Goal: Task Accomplishment & Management: Use online tool/utility

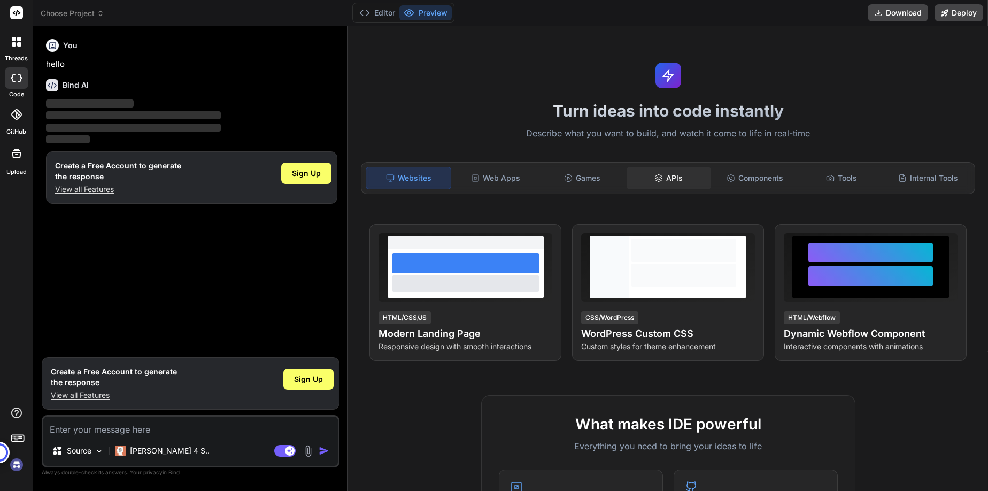
click at [658, 180] on icon at bounding box center [658, 181] width 7 height 2
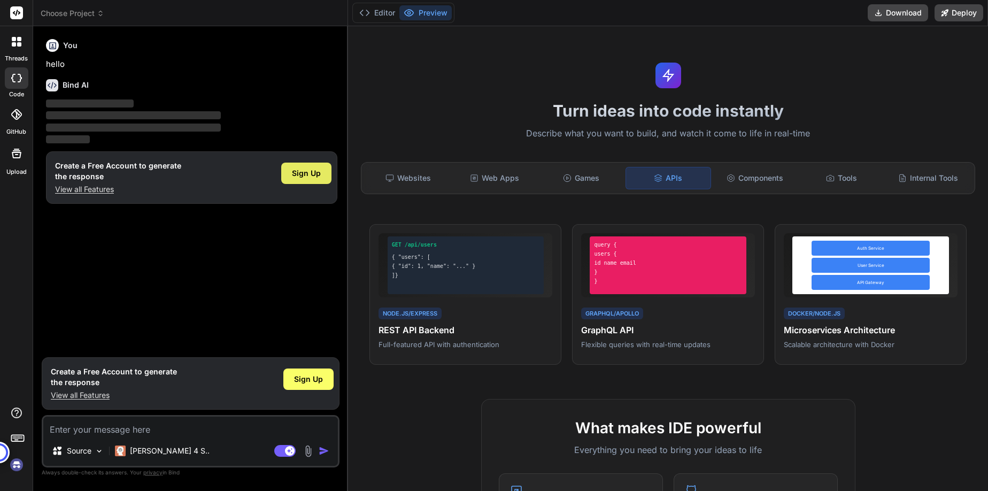
click at [310, 177] on span "Sign Up" at bounding box center [306, 173] width 29 height 11
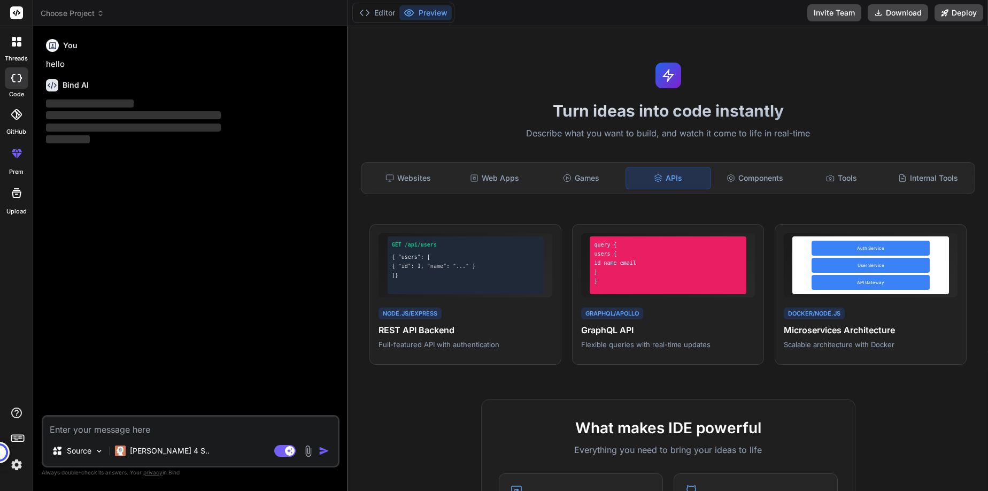
click at [674, 176] on div "APIs" at bounding box center [669, 178] width 86 height 22
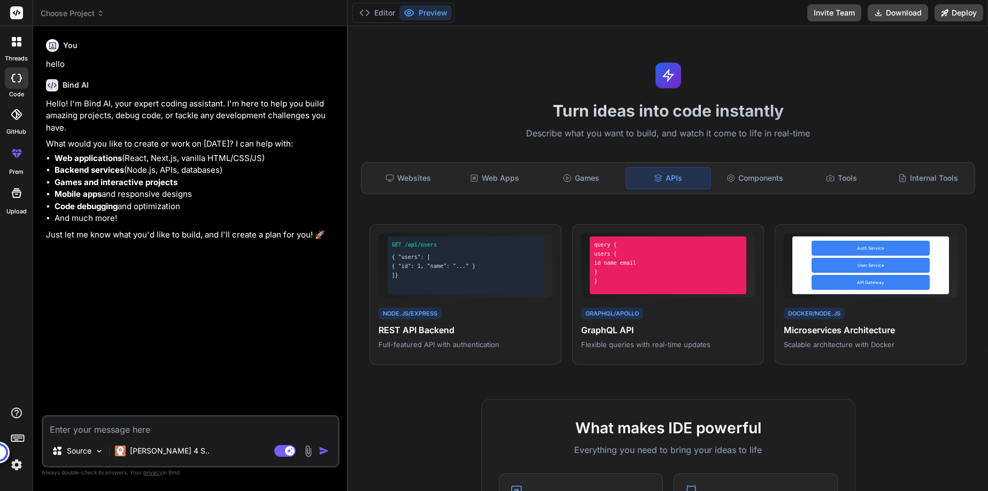
type textarea "x"
click at [132, 433] on textarea at bounding box center [190, 426] width 295 height 19
type textarea "i"
type textarea "x"
type textarea "i"
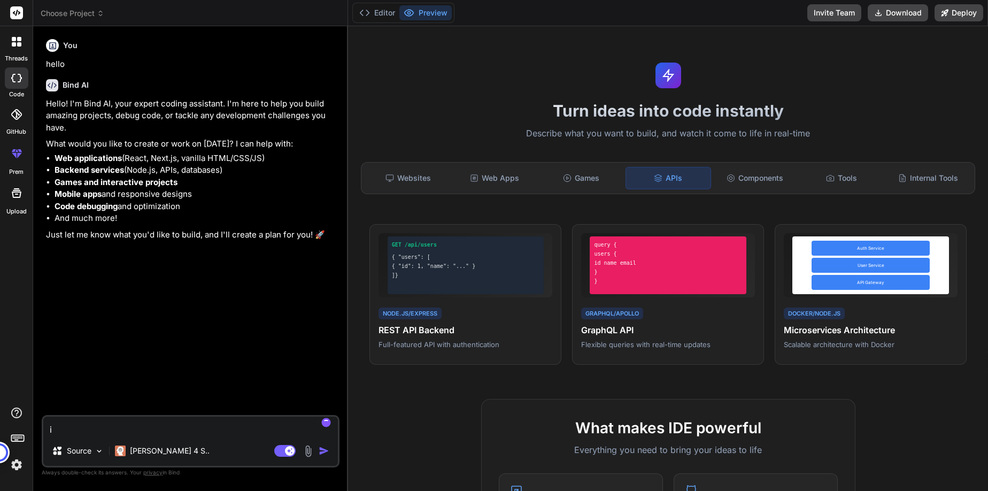
type textarea "x"
type textarea "i w"
type textarea "x"
type textarea "i wa"
type textarea "x"
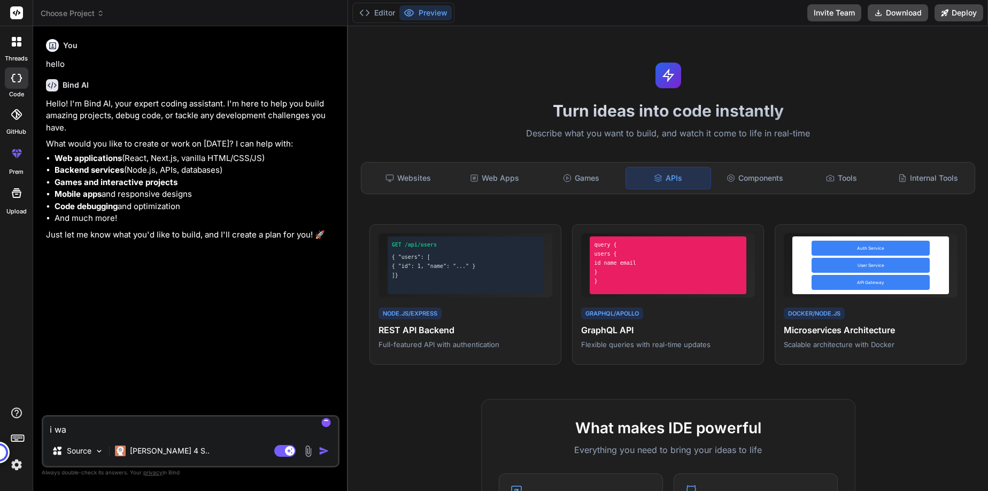
type textarea "i wan"
type textarea "x"
type textarea "i want"
type textarea "x"
type textarea "i want"
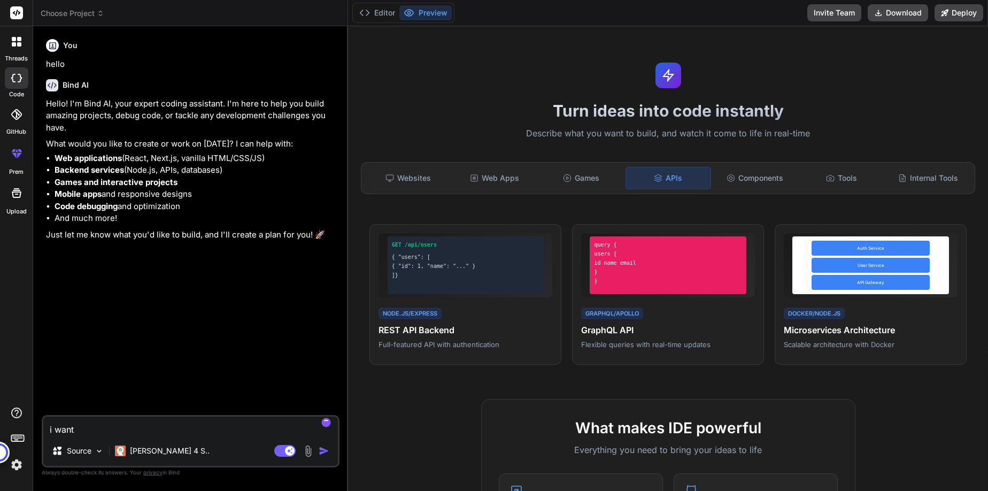
type textarea "x"
type textarea "i want t"
type textarea "x"
type textarea "i want to"
type textarea "x"
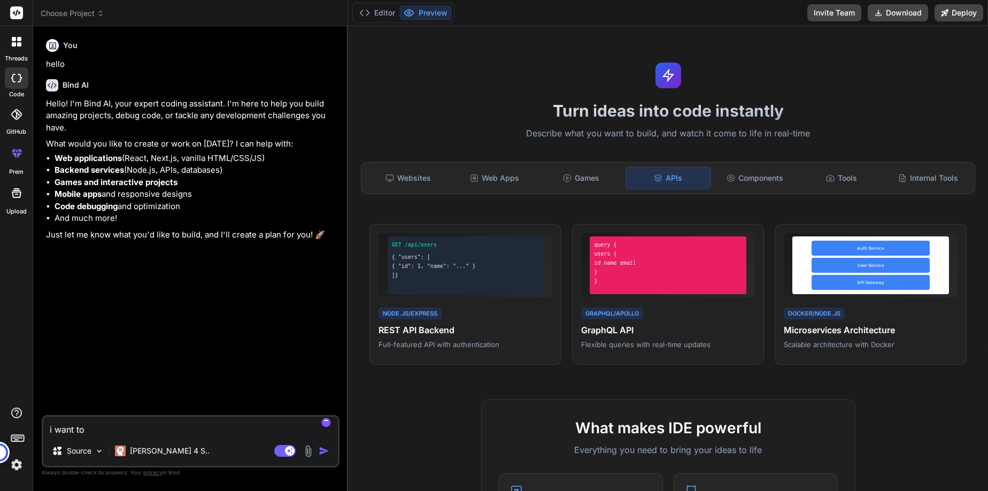
type textarea "i want to"
type textarea "x"
type textarea "i want to c"
type textarea "x"
type textarea "i want to cr"
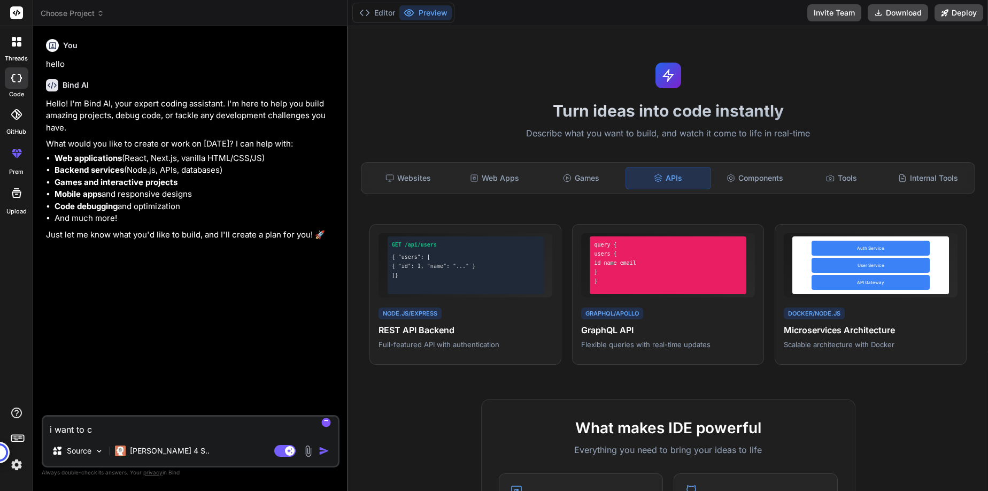
type textarea "x"
type textarea "i want to cre"
type textarea "x"
type textarea "i want to cret"
type textarea "x"
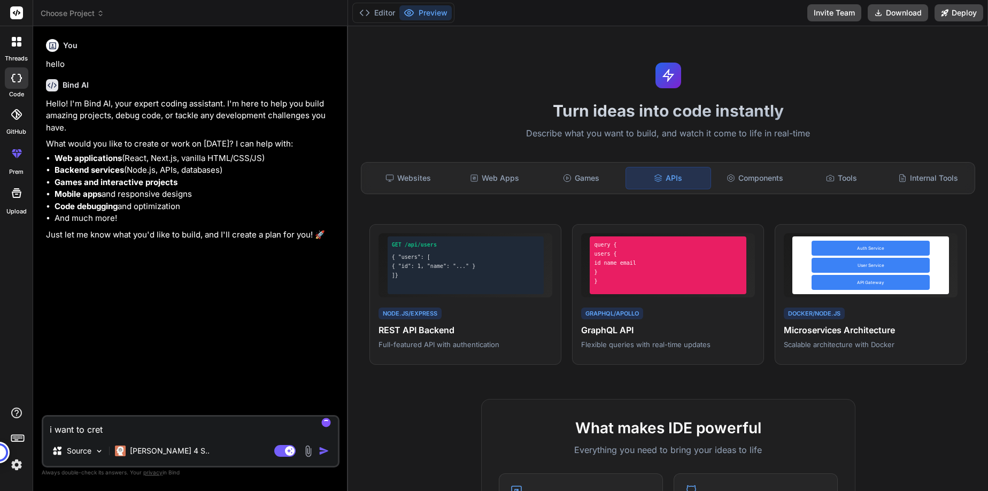
type textarea "i want to [GEOGRAPHIC_DATA]"
type textarea "x"
type textarea "i want to cret"
type textarea "x"
type textarea "i want to cre"
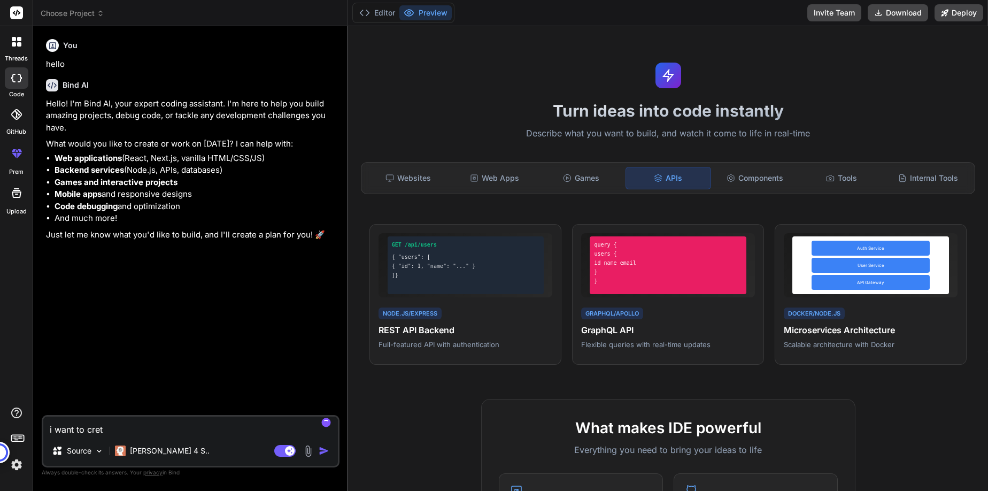
type textarea "x"
type textarea "i want to cree"
type textarea "x"
type textarea "i want to creea"
type textarea "x"
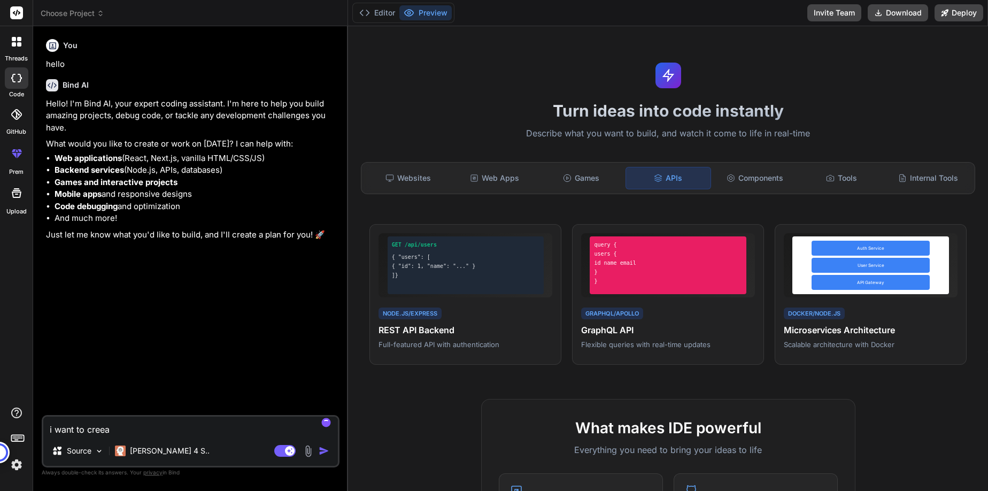
type textarea "i want to cree"
type textarea "x"
type textarea "i want to cre"
type textarea "x"
type textarea "i want to cret"
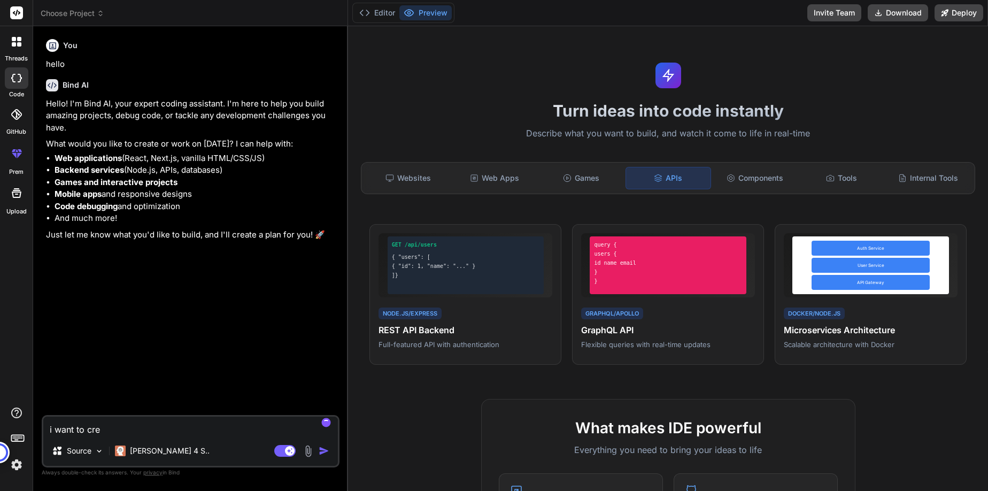
type textarea "x"
type textarea "i want to crete"
type textarea "x"
type textarea "i want to crete"
type textarea "x"
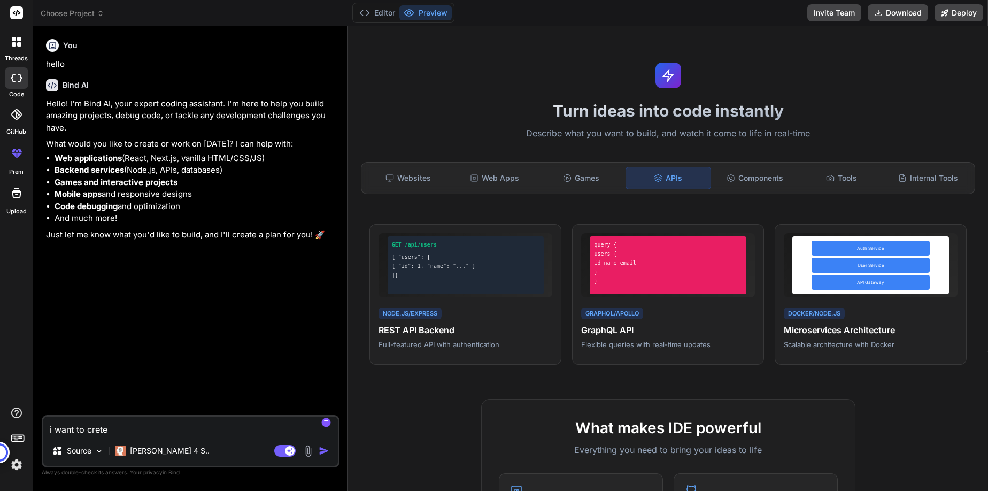
type textarea "i want to crete a"
type textarea "x"
type textarea "i want to crete a"
type textarea "x"
type textarea "i want to crete a a"
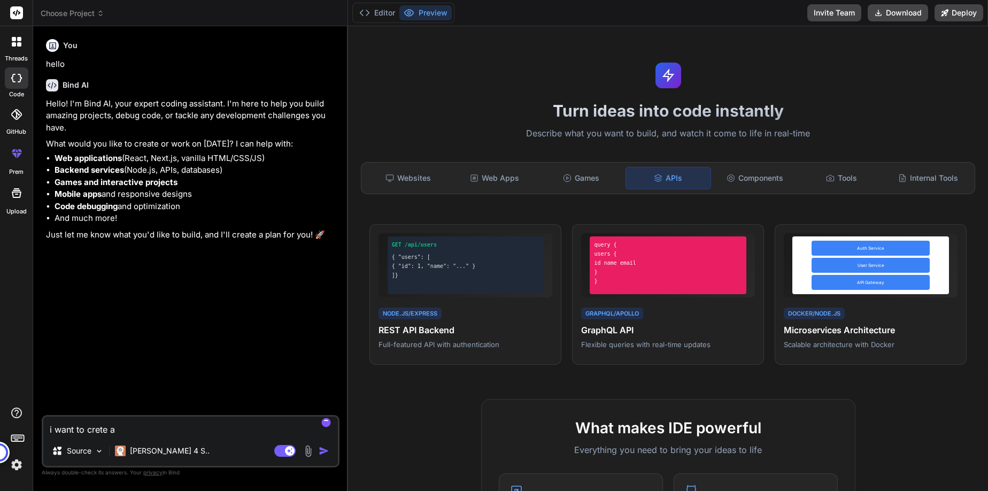
type textarea "x"
type textarea "i want to crete a ap"
type textarea "x"
type textarea "i want to crete a api"
type textarea "x"
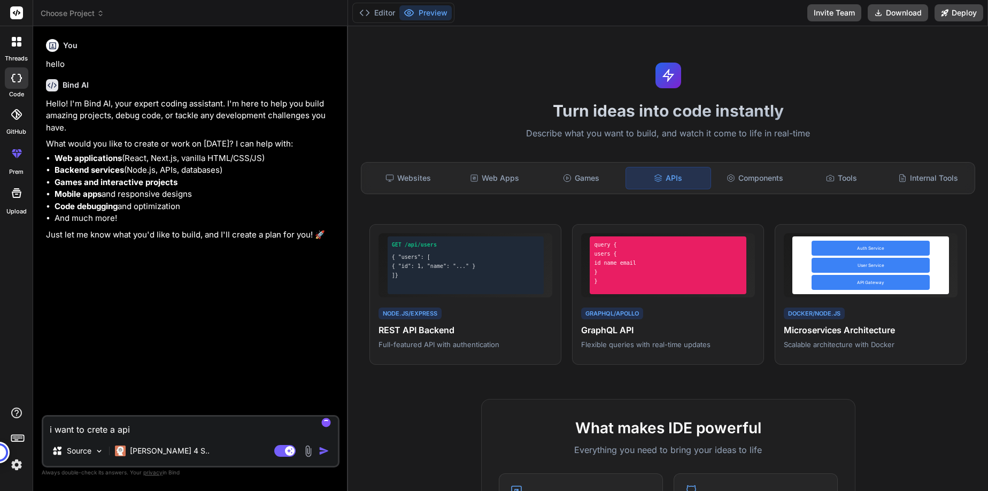
type textarea "i want to crete a api"
type textarea "x"
type textarea "i want to crete a api c"
type textarea "x"
type textarea "i want to crete a api"
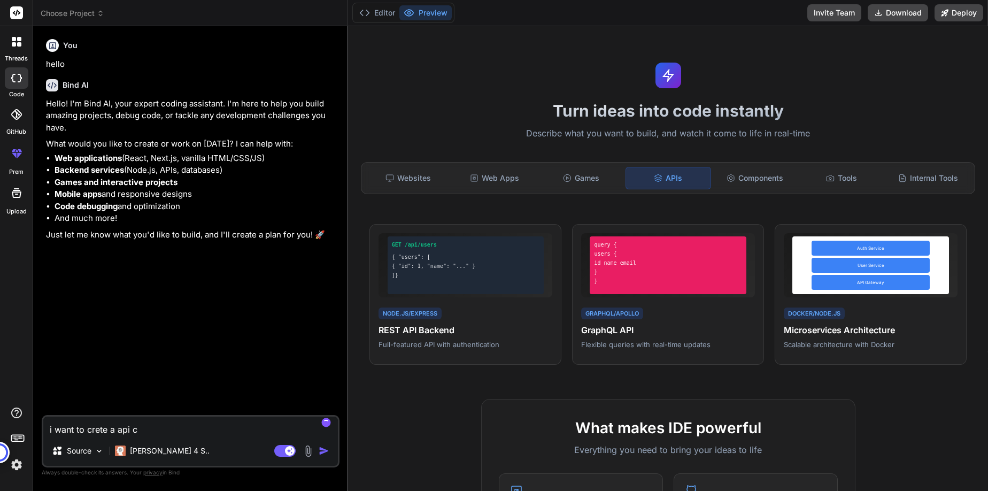
type textarea "x"
type textarea "i want to crete a api w"
type textarea "x"
type textarea "i want to crete a api wh"
type textarea "x"
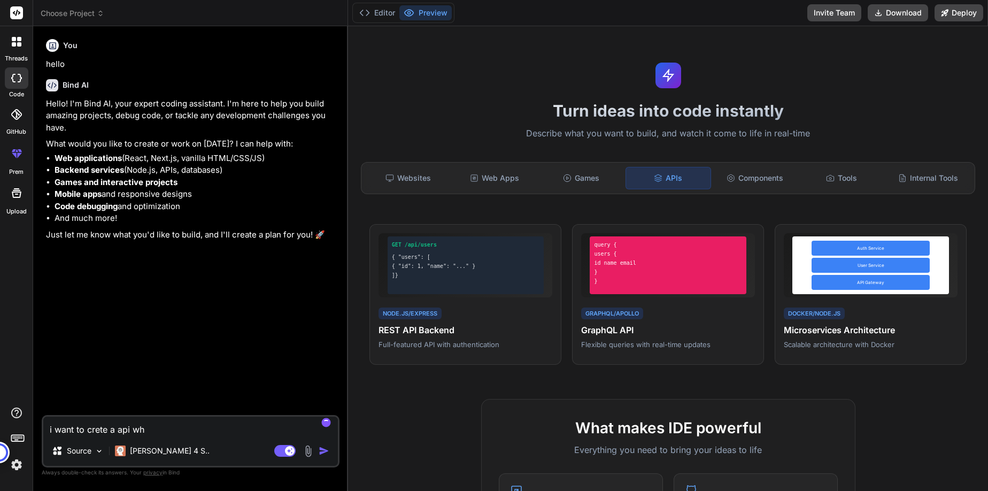
type textarea "i want to crete a api whi"
type textarea "x"
type textarea "i want to crete a api whic"
type textarea "x"
type textarea "i want to crete a api which"
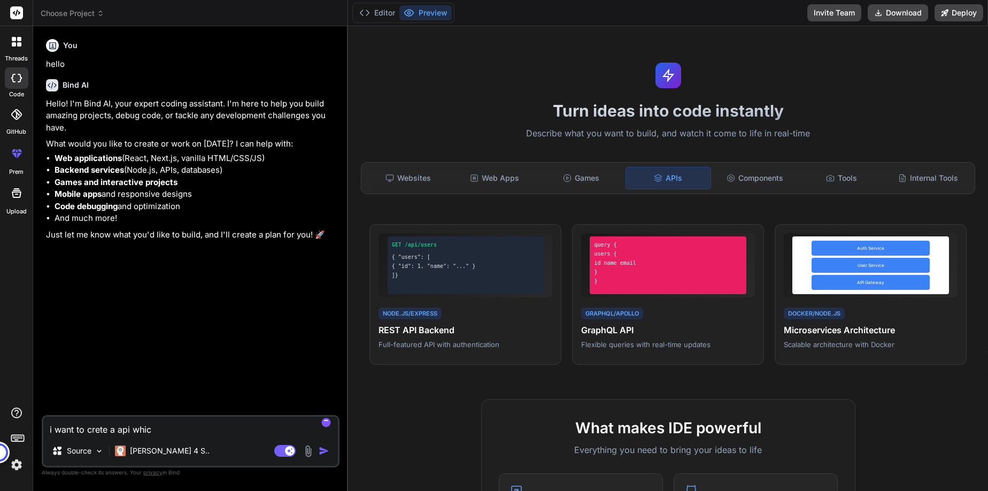
type textarea "x"
type textarea "i want to crete a api which"
type textarea "x"
type textarea "i want to crete a api which c"
type textarea "x"
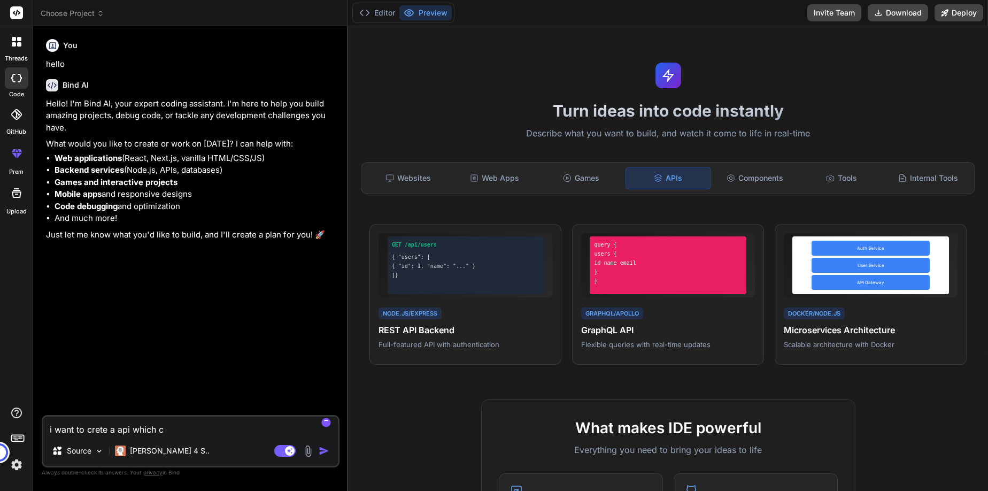
type textarea "i want to crete a api which ca"
type textarea "x"
type textarea "i want to crete a api which can"
type textarea "x"
type textarea "i want to crete a api which can"
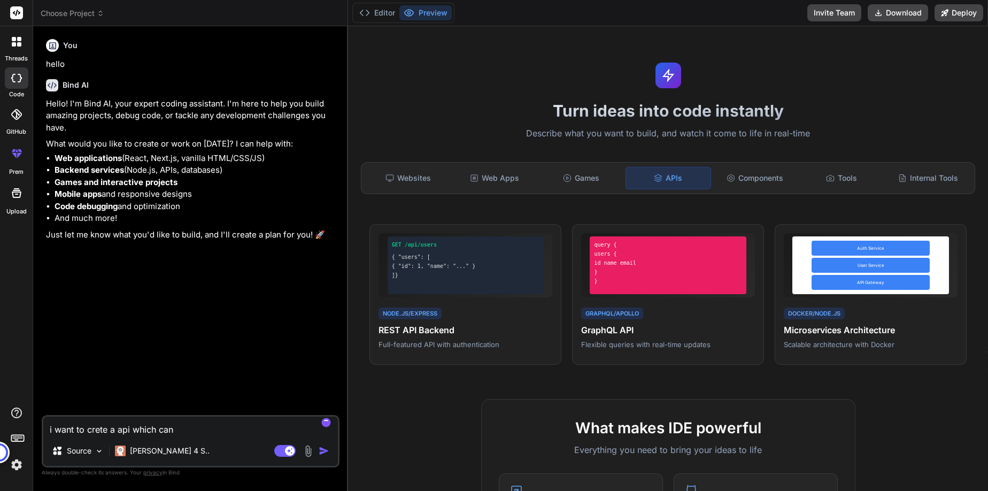
type textarea "x"
type textarea "i want to crete a api which can r"
type textarea "x"
type textarea "i want to crete a api which can re"
type textarea "x"
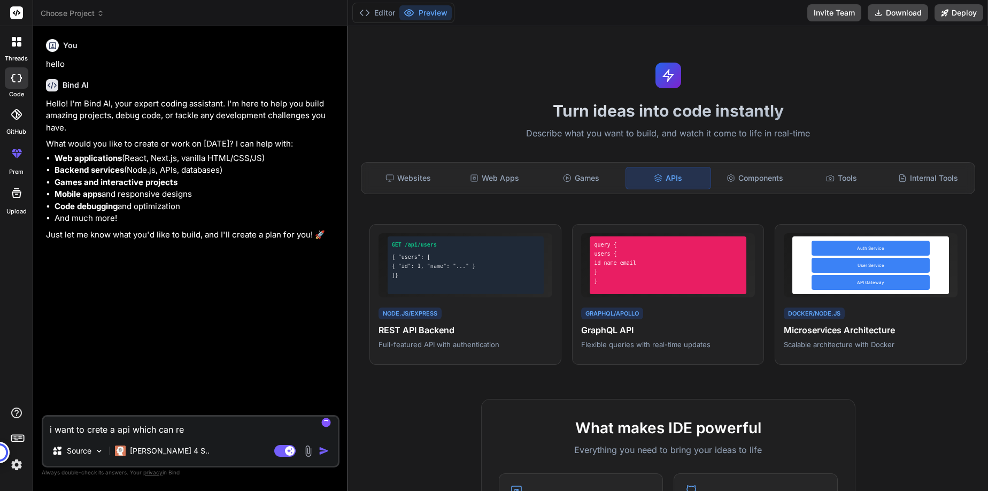
type textarea "i want to crete a api which can ret"
type textarea "x"
type textarea "i want to crete a api which can retu"
type textarea "x"
type textarea "i want to crete a api which can retur"
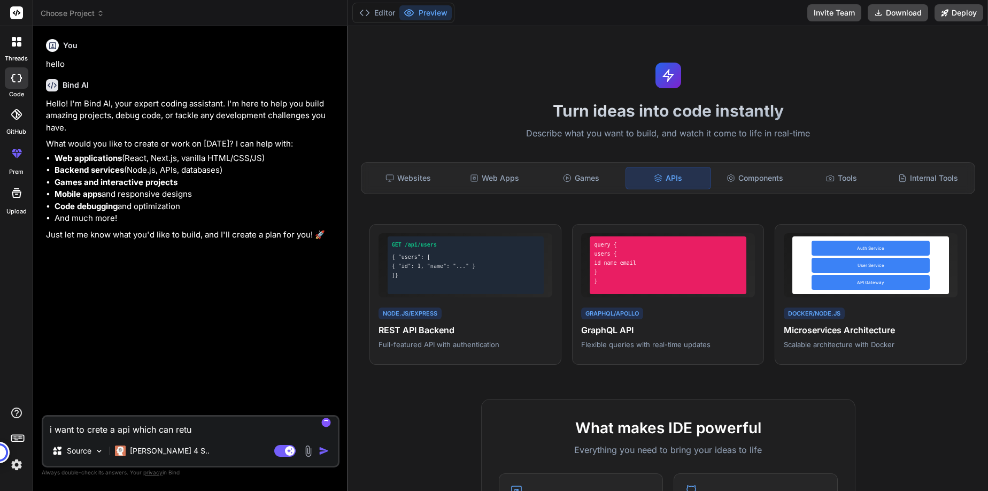
type textarea "x"
type textarea "i want to crete a api which can return"
type textarea "x"
type textarea "i want to crete a api which can return"
type textarea "x"
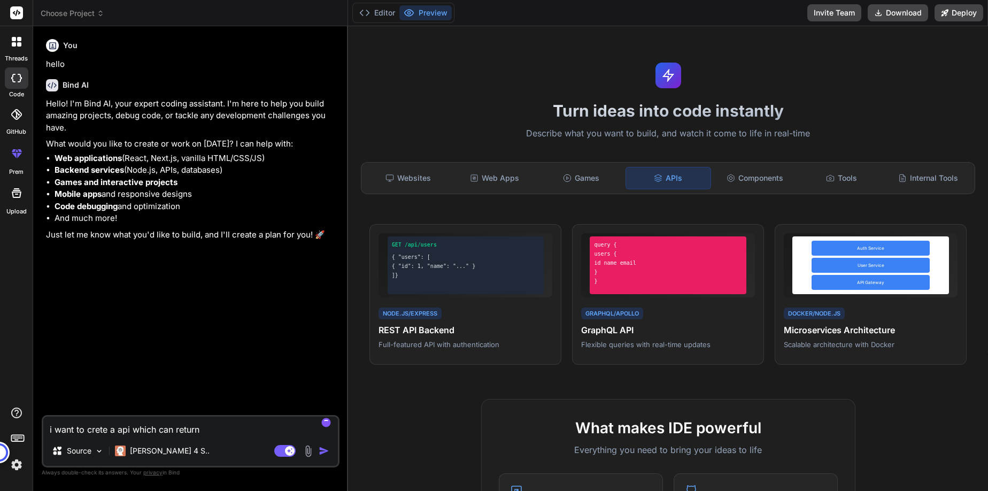
type textarea "i want to crete a api which can return g"
type textarea "x"
type textarea "i want to crete a api which can return go"
type textarea "x"
type textarea "i want to crete a api which can return gol"
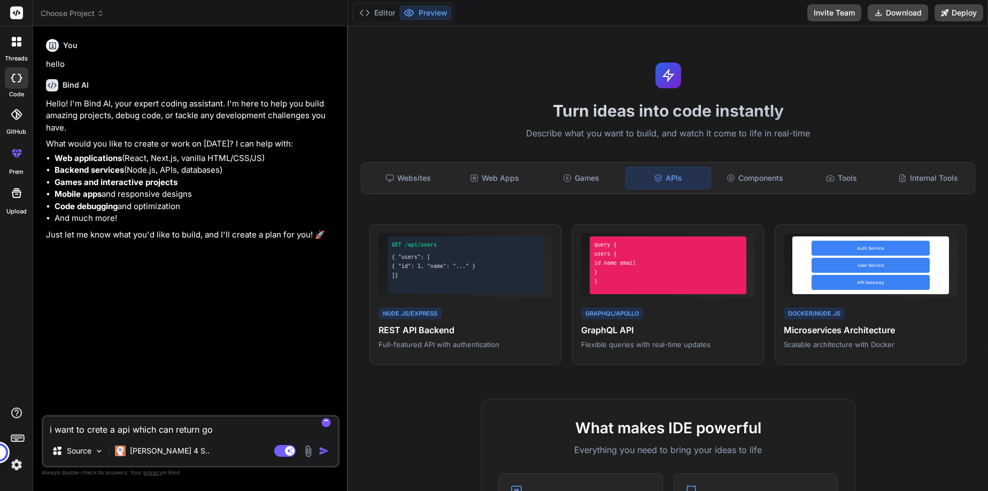
type textarea "x"
type textarea "i want to crete a api which can return gold"
type textarea "x"
type textarea "i want to crete a api which can return gold"
type textarea "x"
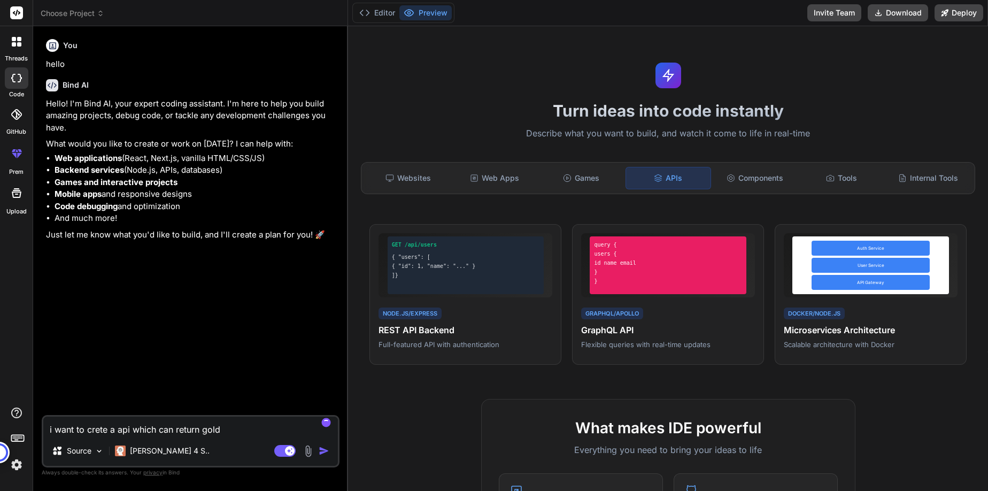
type textarea "i want to crete a api which can return gold ,"
type textarea "x"
type textarea "i want to crete a api which can return gold ,"
type textarea "x"
type textarea "i want to crete a api which can return gold , s"
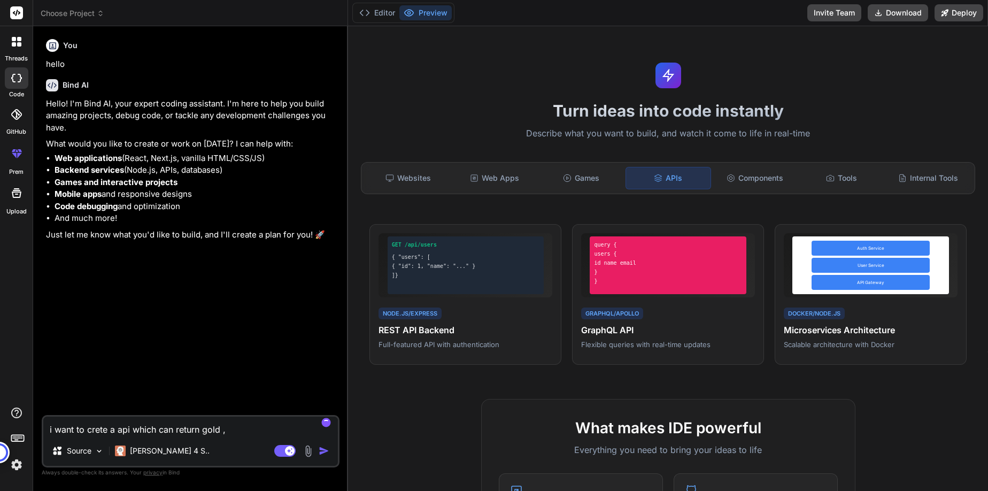
type textarea "x"
type textarea "i want to crete a api which can return gold , si"
type textarea "x"
type textarea "i want to crete a api which can return gold , sil"
type textarea "x"
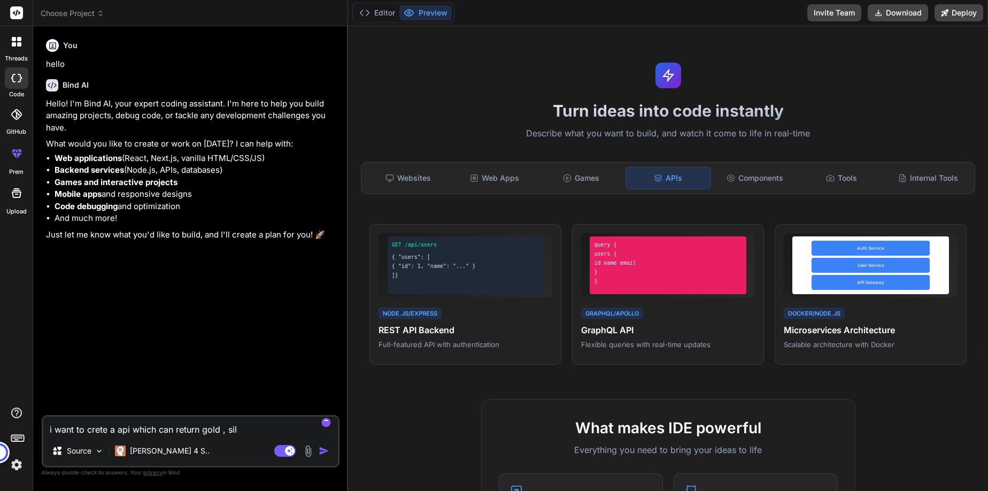
type textarea "i want to crete a api which can return gold , silv"
type textarea "x"
type textarea "i want to crete a api which can return gold , silve"
type textarea "x"
type textarea "i want to crete a api which can return gold , silver"
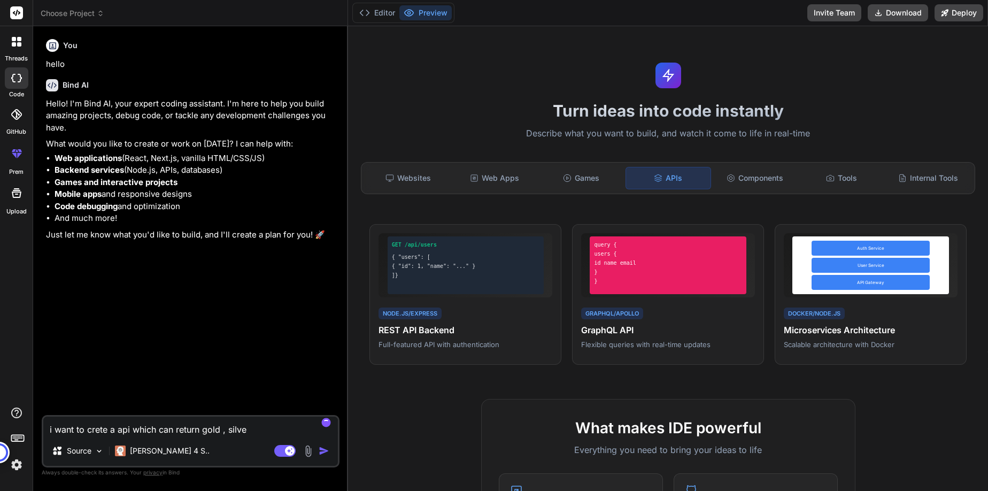
type textarea "x"
type textarea "i want to crete a api which can return gold , silver"
type textarea "x"
type textarea "i want to crete a api which can return gold , silver p"
type textarea "x"
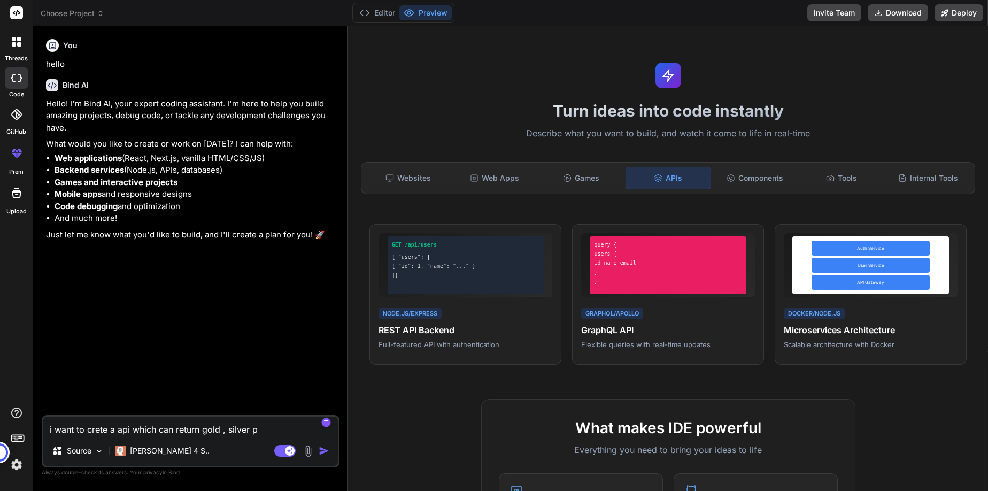
type textarea "i want to crete a api which can return gold , silver pa"
type textarea "x"
type textarea "i want to crete a api which can return gold , silver pal"
type textarea "x"
type textarea "i want to crete a api which can return gold , silver palt"
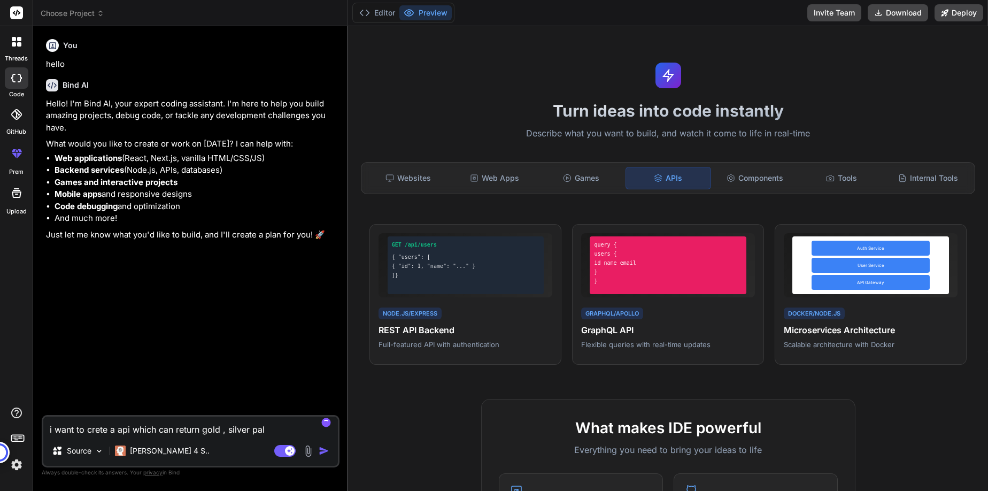
type textarea "x"
type textarea "i want to crete a api which can return gold , silver palti"
type textarea "x"
type textarea "i want to crete a api which can return gold , silver paltin"
type textarea "x"
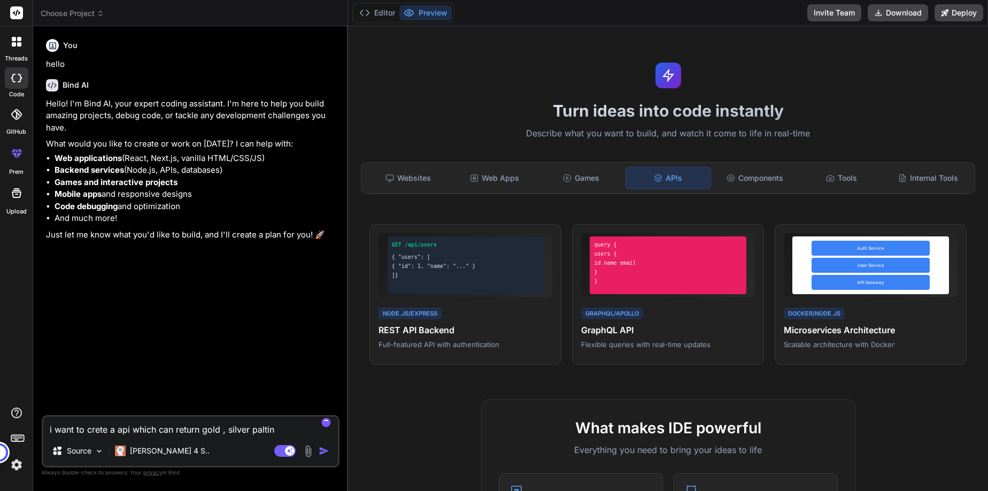
type textarea "i want to crete a api which can return gold , silver paltinu"
type textarea "x"
type textarea "i want to crete a api which can return gold , silver paltinum"
type textarea "x"
type textarea "i want to crete a api which can return gold , silver paltinum"
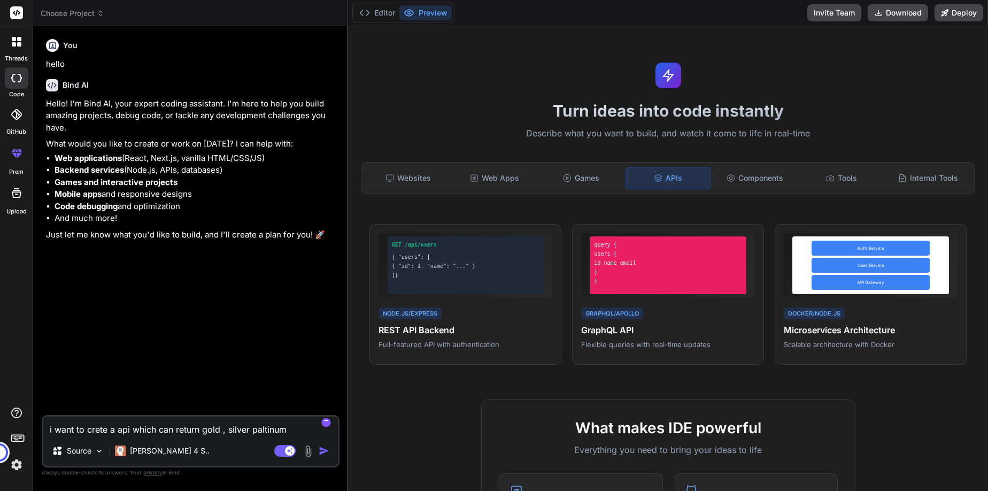
type textarea "x"
type textarea "i want to crete a api which can return gold , silver paltinum r"
type textarea "x"
type textarea "i want to crete a api which can return gold , silver paltinum ra"
type textarea "x"
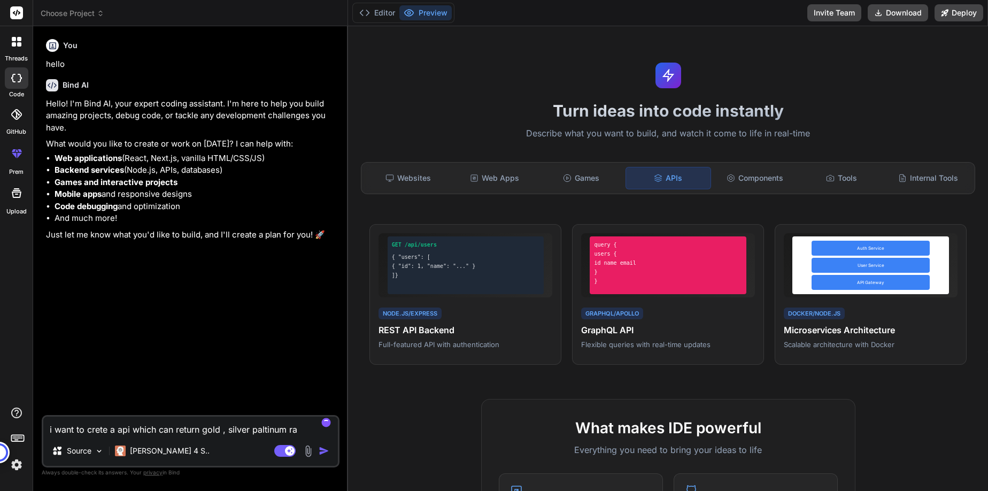
type textarea "i want to crete a api which can return gold , silver paltinum rat"
type textarea "x"
type textarea "i want to crete a api which can return gold , silver paltinum rate"
type textarea "x"
type textarea "i want to crete a api which can return gold , silver paltinum rate"
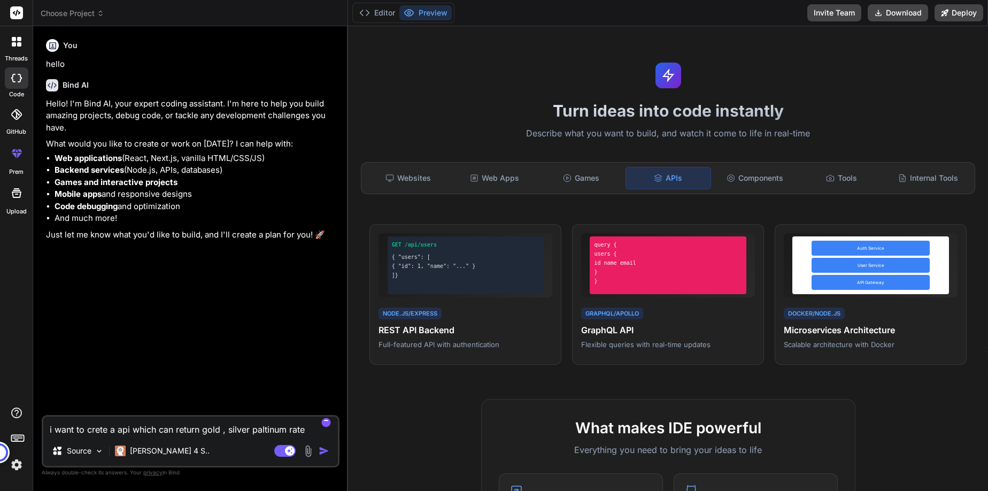
type textarea "x"
type textarea "i want to crete a api which can return gold , silver paltinum crate"
type textarea "x"
type textarea "i want to crete a api which can return gold , silver paltinum curate"
type textarea "x"
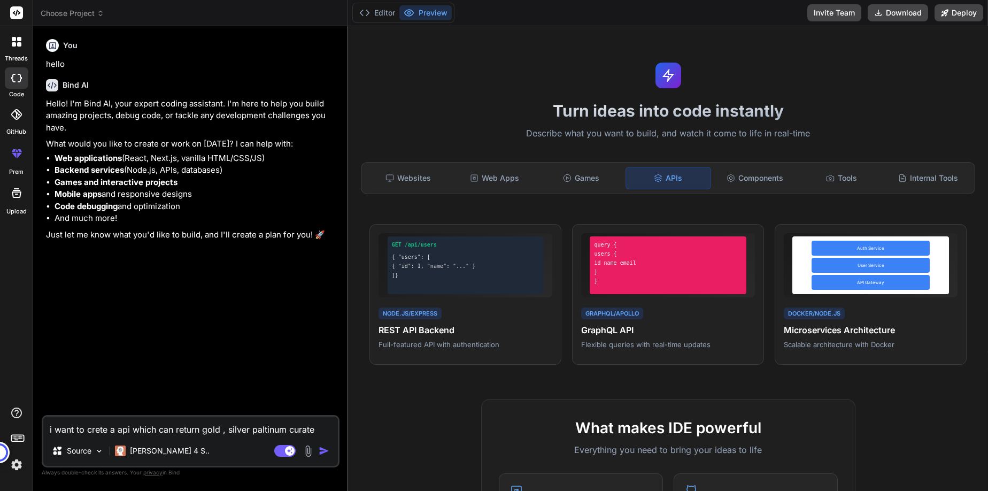
type textarea "i want to crete a api which can return gold , silver paltinum currate"
type textarea "x"
type textarea "i want to crete a api which can return gold , silver paltinum currrate"
type textarea "x"
type textarea "i want to crete a api which can return gold , silver paltinum currerate"
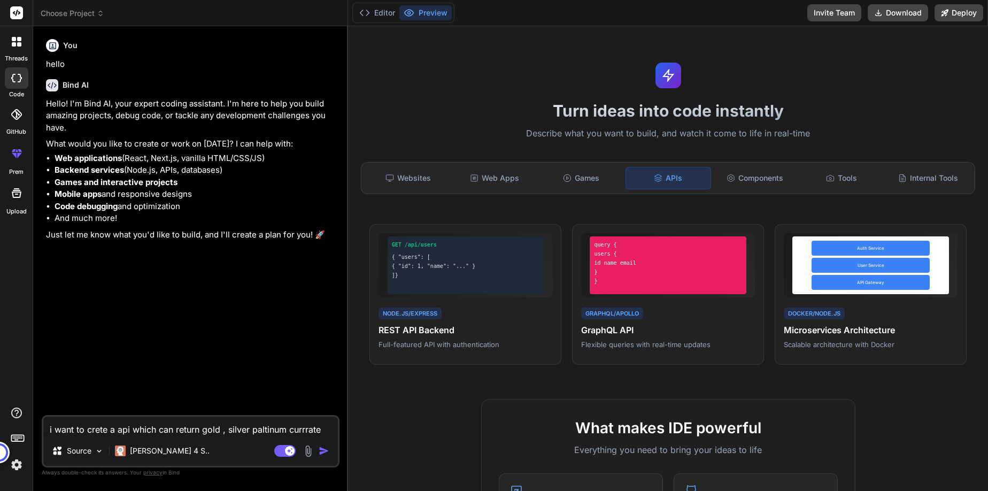
type textarea "x"
type textarea "i want to crete a api which can return gold , silver paltinum currenrate"
type textarea "x"
type textarea "i want to crete a api which can return gold , silver paltinum currentrate"
type textarea "x"
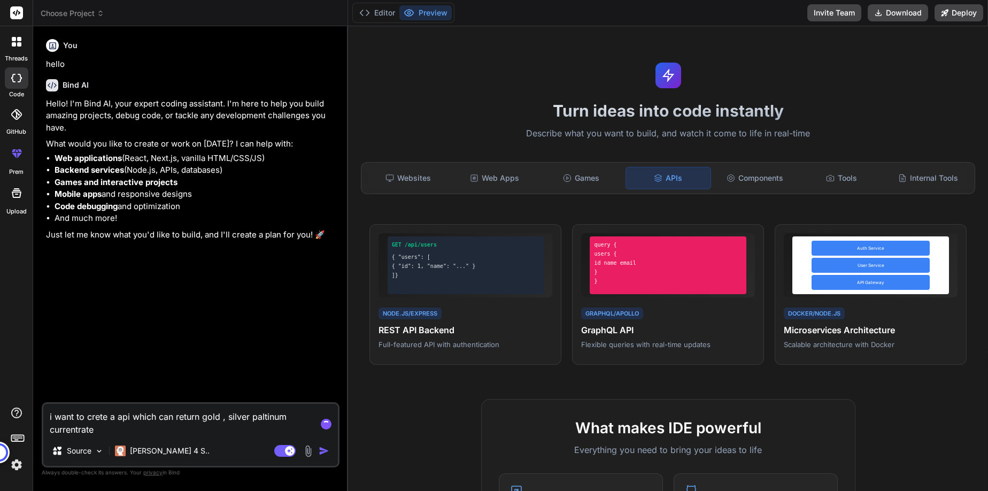
type textarea "i want to crete a api which can return gold , silver paltinum current rate"
type textarea "x"
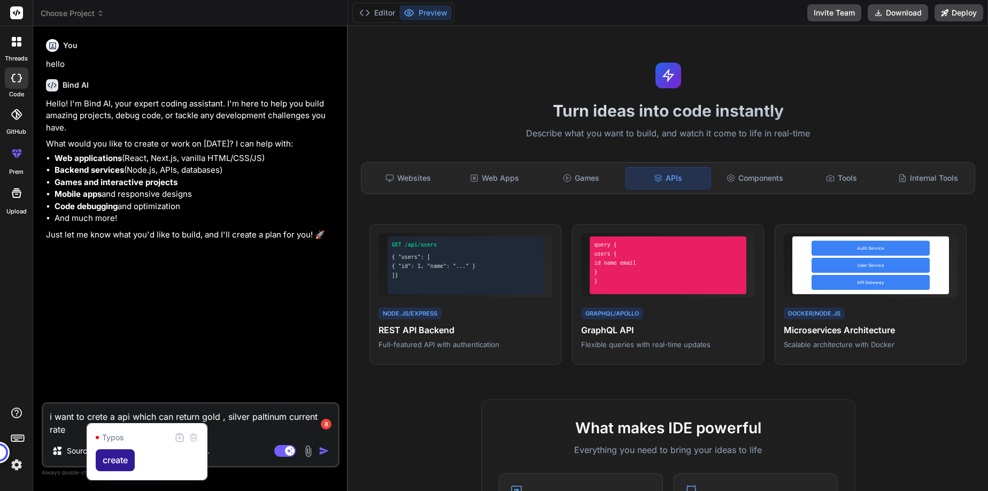
type textarea "i want to create a api which can return gold , silver paltinum current rate"
type textarea "x"
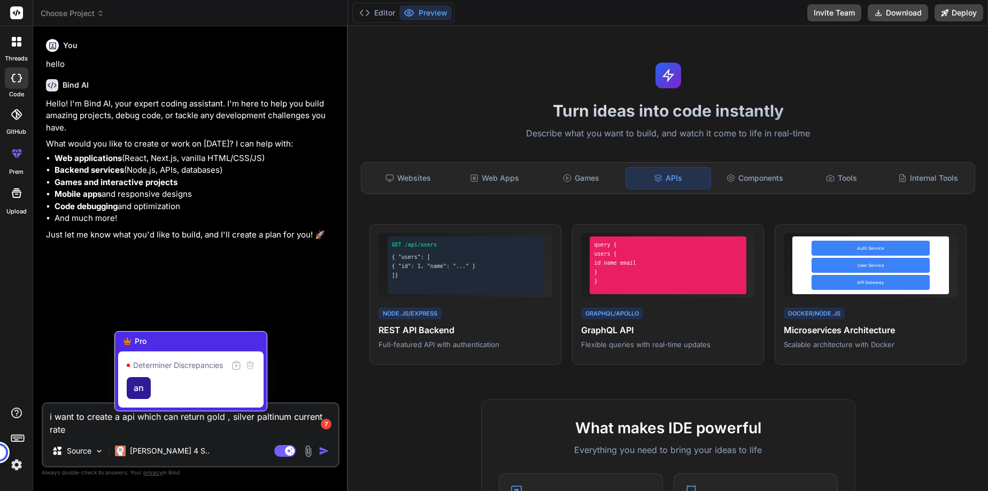
type textarea "i want to create an api which can return gold , silver paltinum current rate"
type textarea "x"
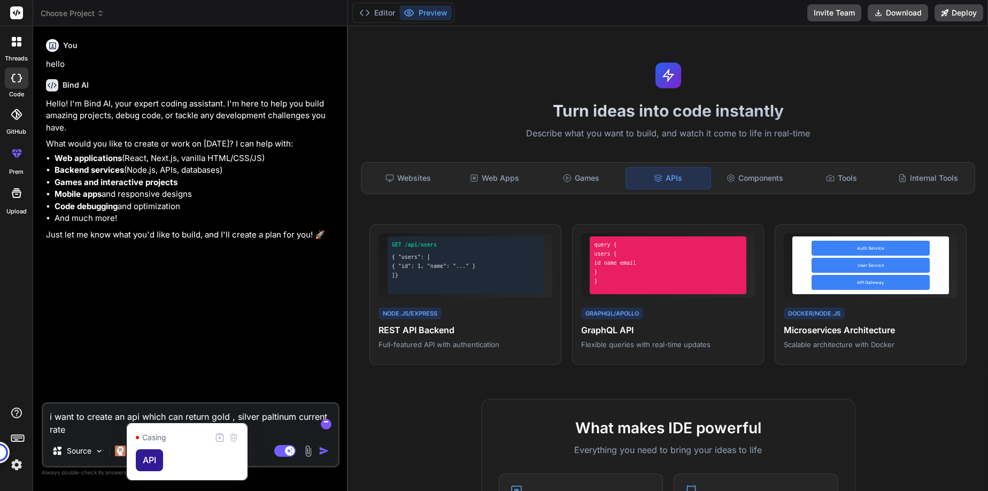
type textarea "i want to create an API which can return gold , silver paltinum current rate"
type textarea "x"
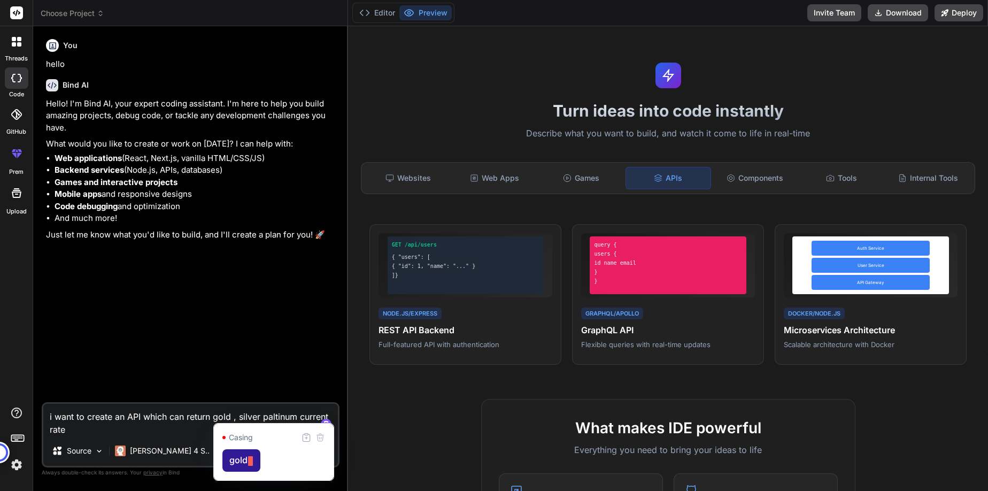
type textarea "i want to create an API which can return gold, silver paltinum current rate"
type textarea "x"
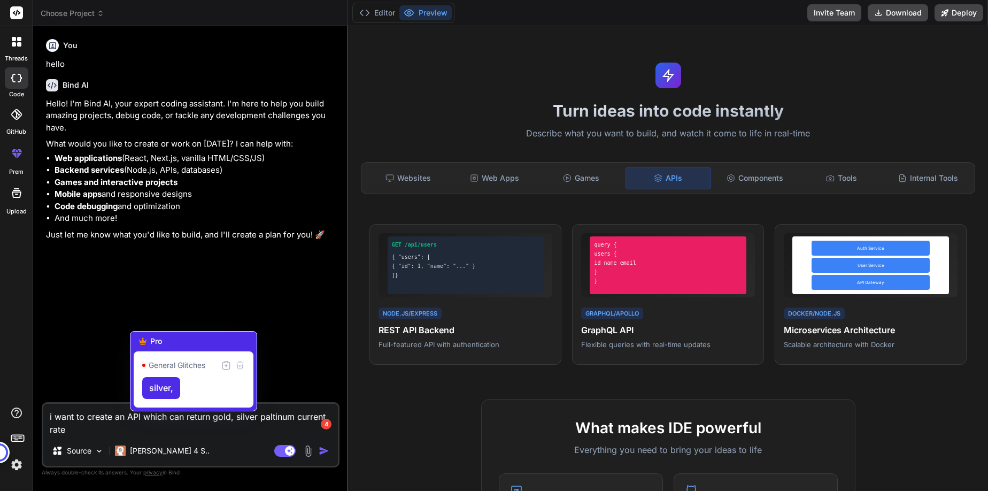
type textarea "i want to create an API which can return gold, silver, paltinum current rate"
type textarea "x"
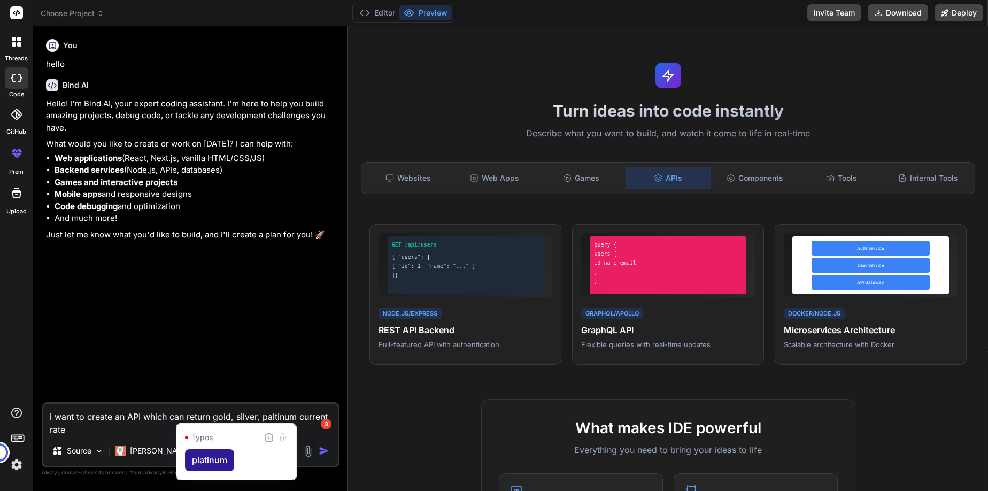
type textarea "i want to create an API which can return gold, silver, platinum current rate"
type textarea "x"
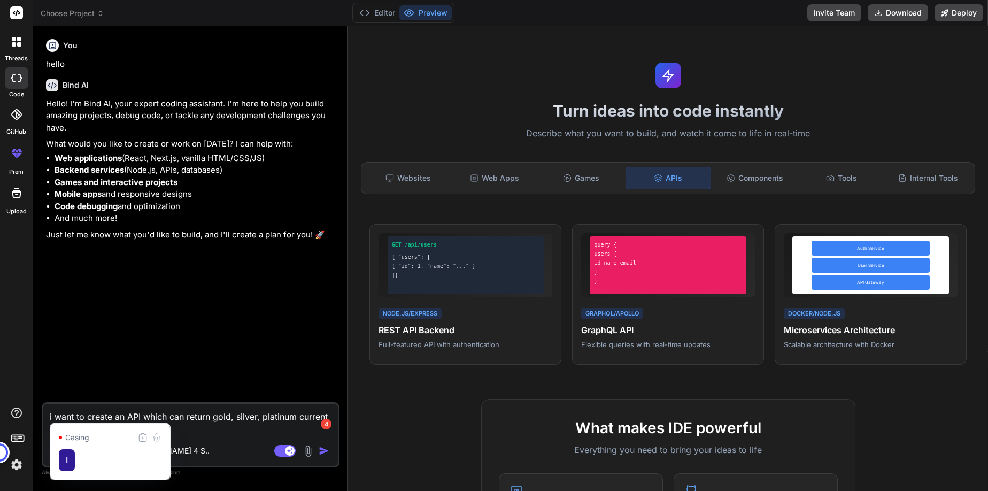
type textarea "I want to create an API which can return gold, silver, platinum current rate"
type textarea "x"
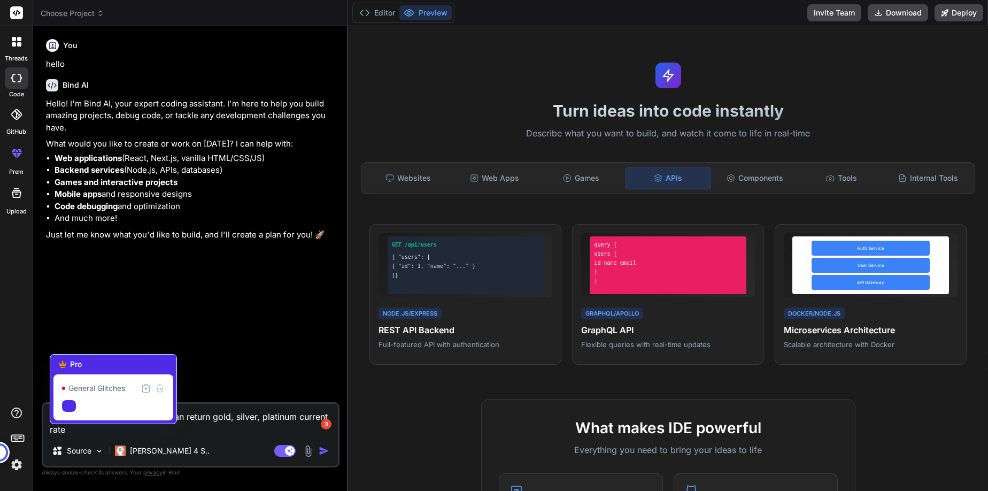
click at [285, 438] on div "I want to create an API which can return gold, silver, platinum current rate So…" at bounding box center [191, 434] width 298 height 65
click at [280, 417] on textarea "I want to create an API which can return gold, silver, platinum current rate" at bounding box center [190, 420] width 295 height 32
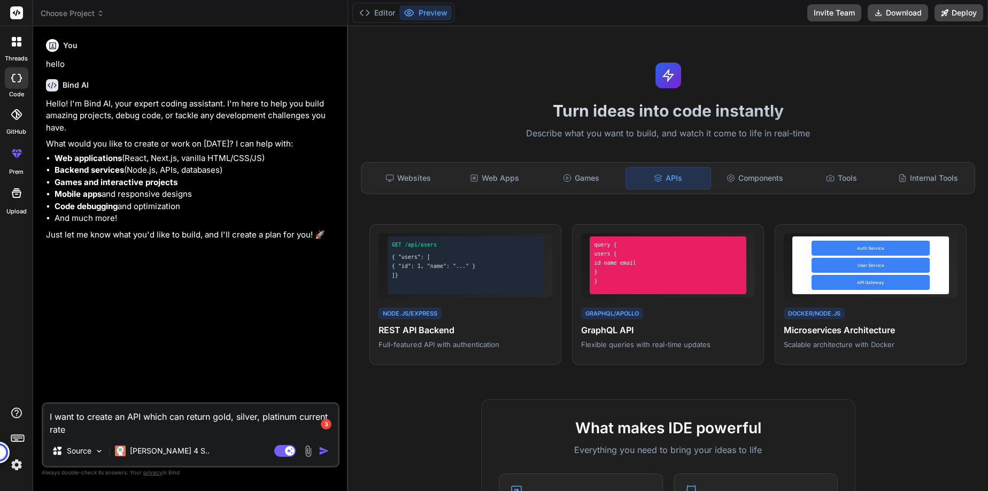
click at [277, 419] on textarea "I want to create an API which can return gold, silver, platinum current rate" at bounding box center [190, 420] width 295 height 32
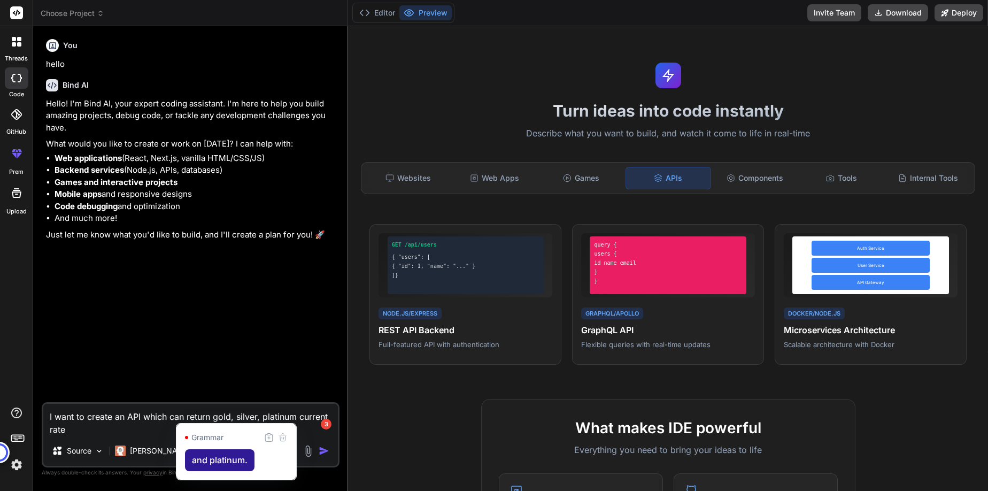
type textarea "I want to create an API which can return gold, silver, and platinum. current ra…"
type textarea "x"
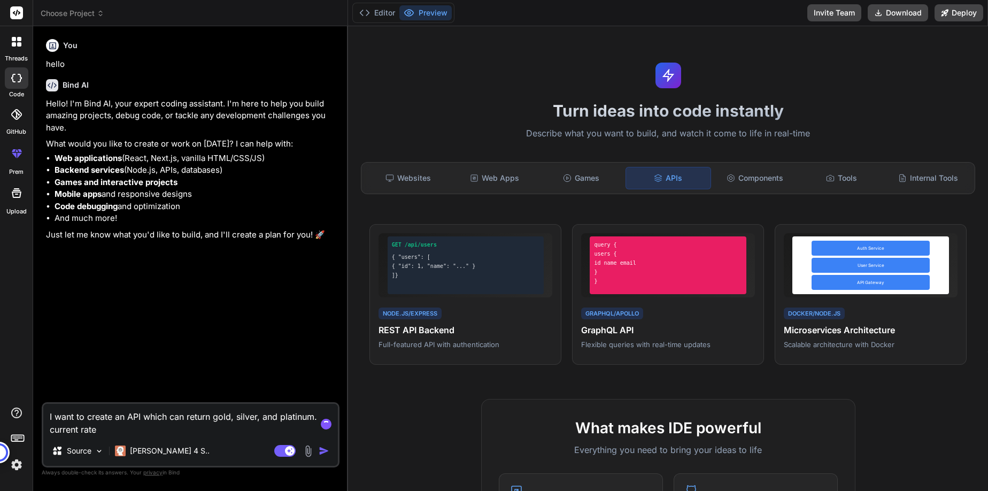
click at [226, 433] on textarea "I want to create an API which can return gold, silver, and platinum. current ra…" at bounding box center [190, 420] width 295 height 32
click at [89, 431] on textarea "I want to create an API which can return gold, silver, and platinum. current ra…" at bounding box center [190, 420] width 295 height 32
type textarea "I want to create an API which can return gold, silver, and platinum. current ra…"
click at [324, 452] on img "button" at bounding box center [324, 451] width 11 height 11
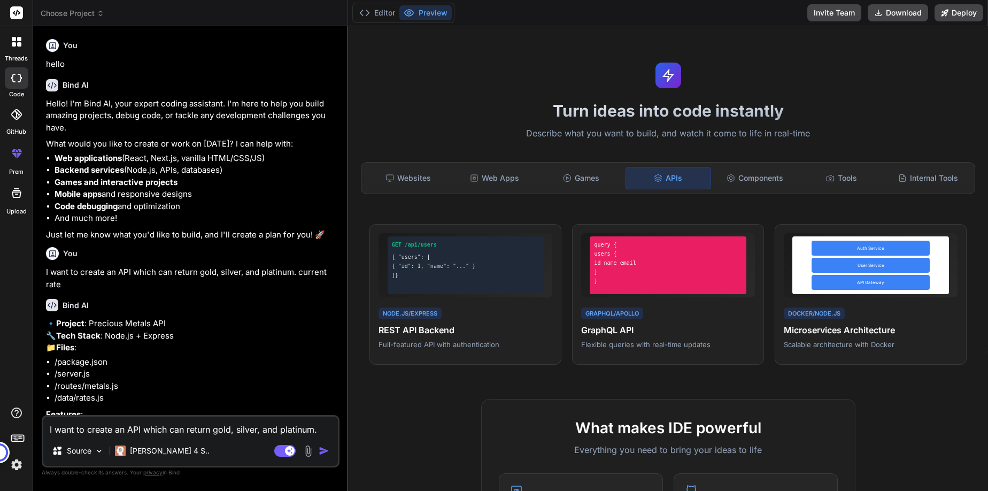
type textarea "x"
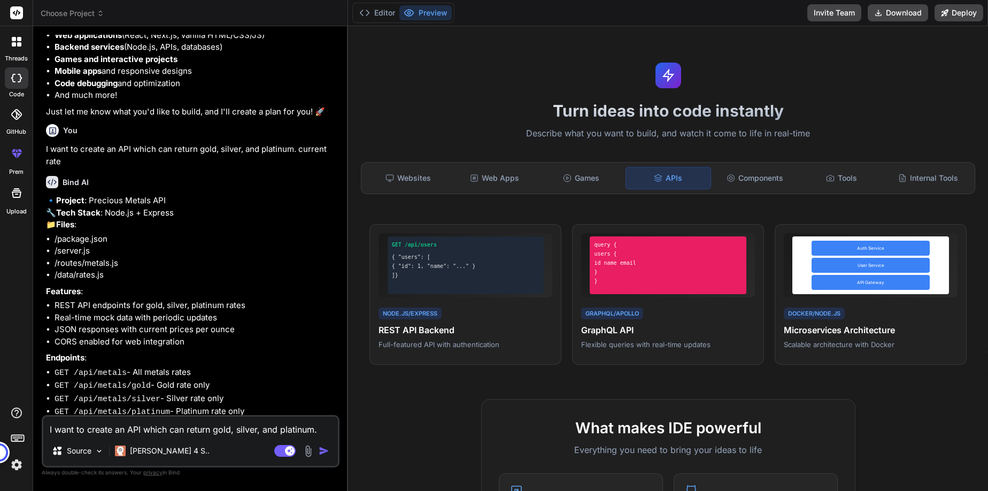
scroll to position [165, 0]
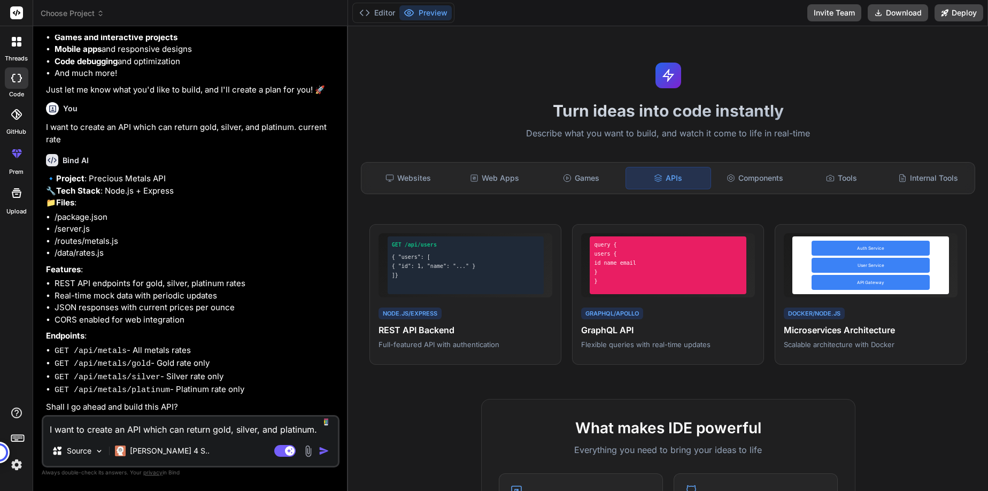
click at [199, 428] on textarea "I want to create an API which can return gold, silver, and platinum. current ra…" at bounding box center [190, 426] width 295 height 19
type textarea "y"
type textarea "x"
type textarea "ye"
type textarea "x"
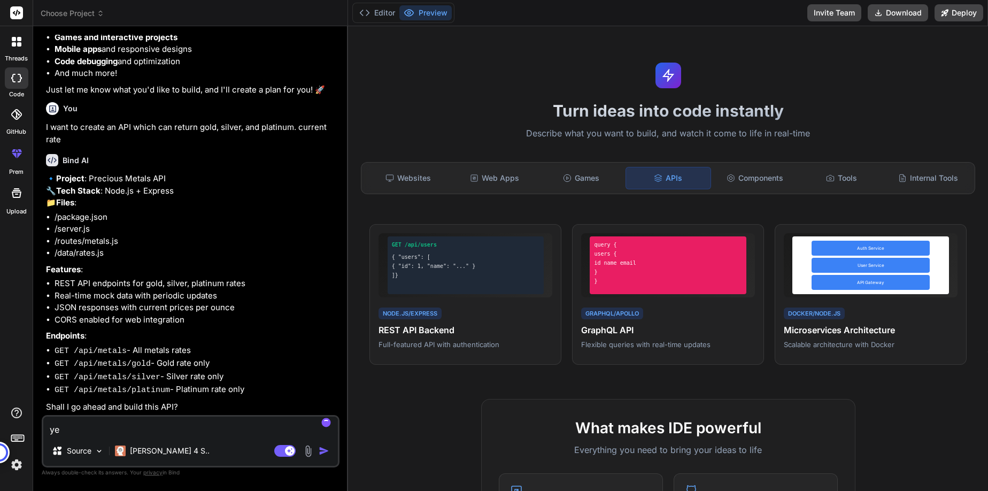
type textarea "yes"
type textarea "x"
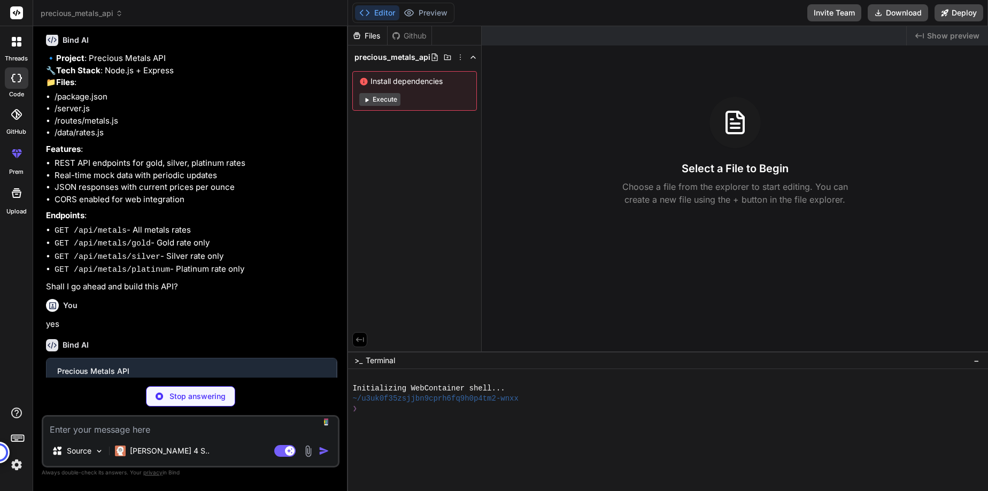
scroll to position [276, 0]
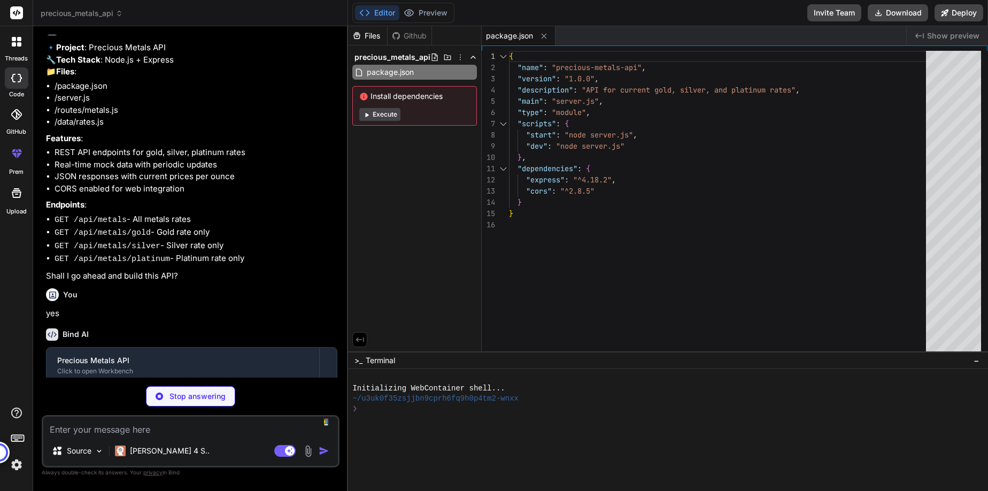
type textarea "x"
type textarea "}; }); } // Update rates every 30 seconds setInterval(updateRates, 30000); expo…"
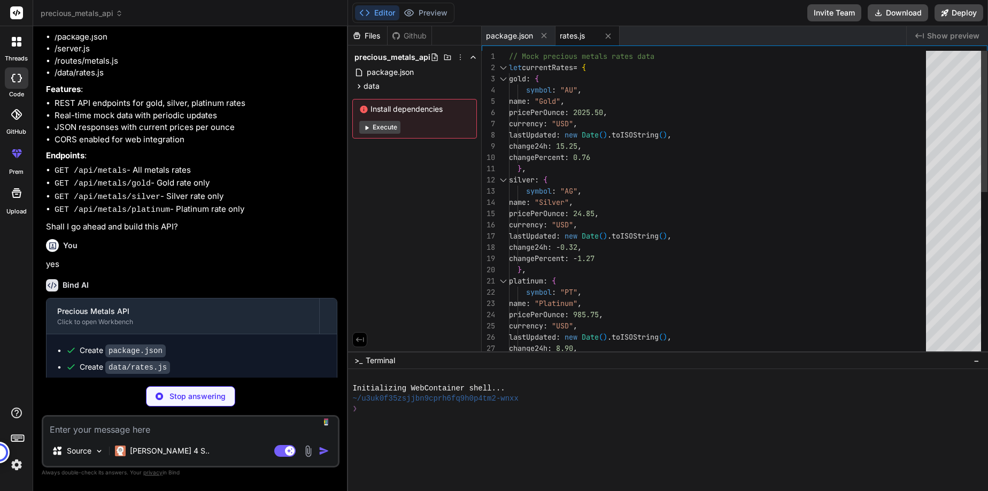
scroll to position [350, 0]
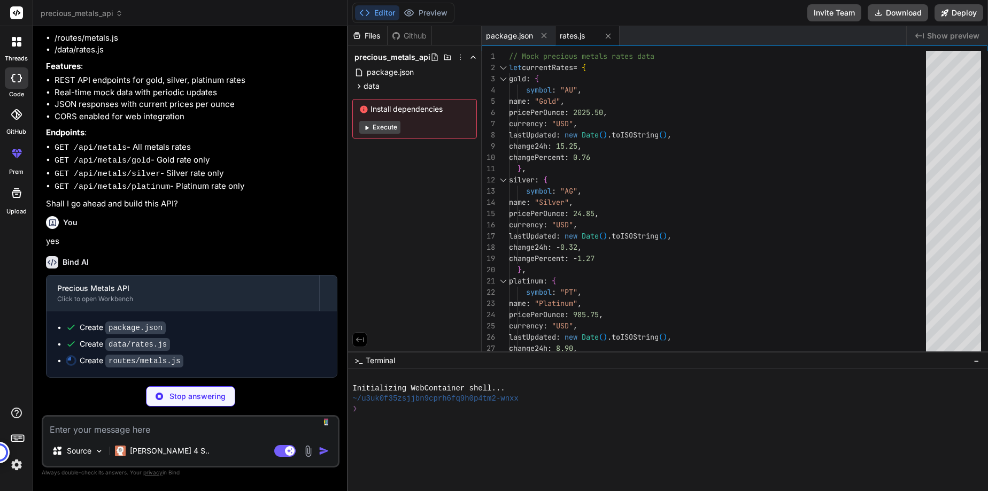
type textarea "x"
type textarea "export default router;"
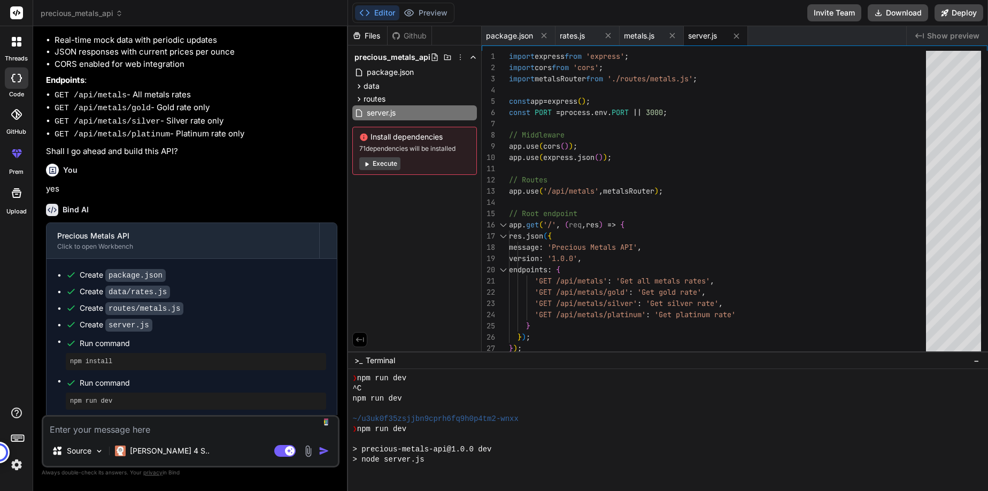
scroll to position [264, 0]
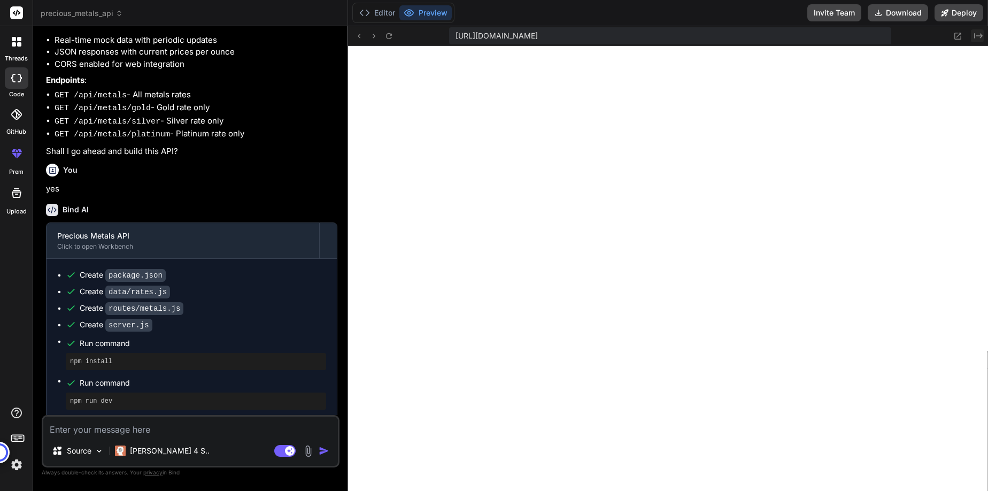
click at [982, 36] on icon at bounding box center [978, 35] width 9 height 5
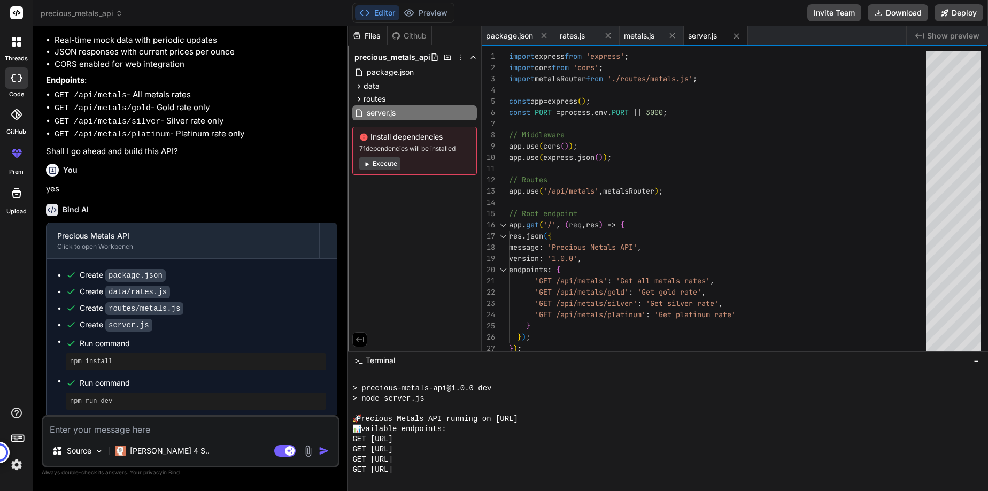
click at [942, 39] on span "Show preview" at bounding box center [953, 35] width 52 height 11
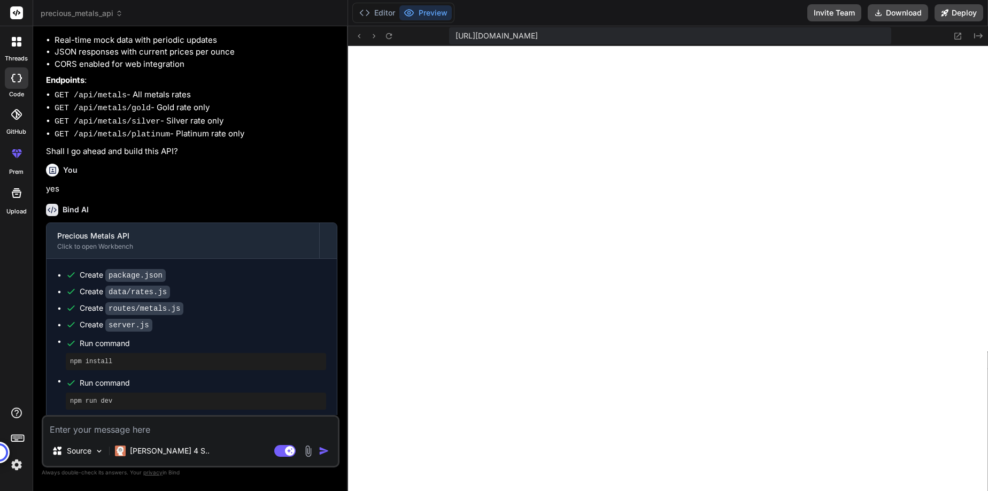
click at [234, 430] on textarea at bounding box center [190, 426] width 295 height 19
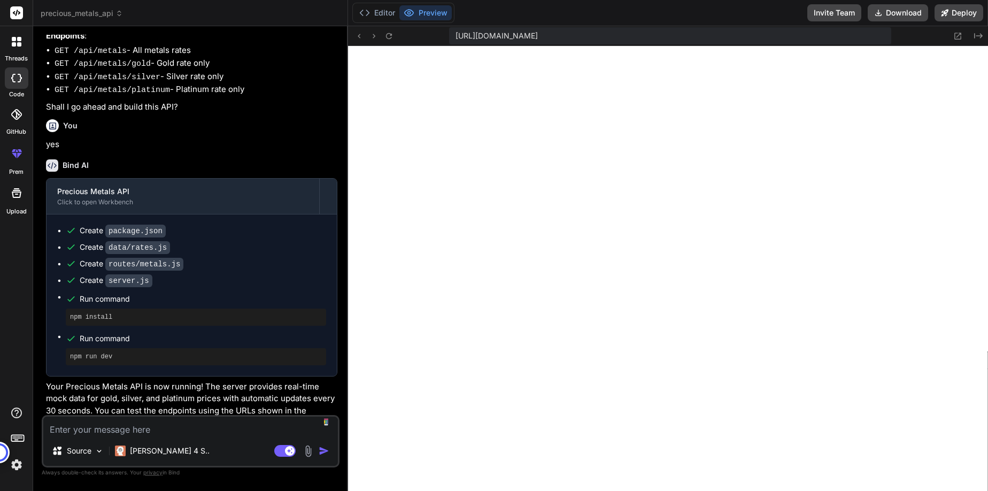
scroll to position [479, 0]
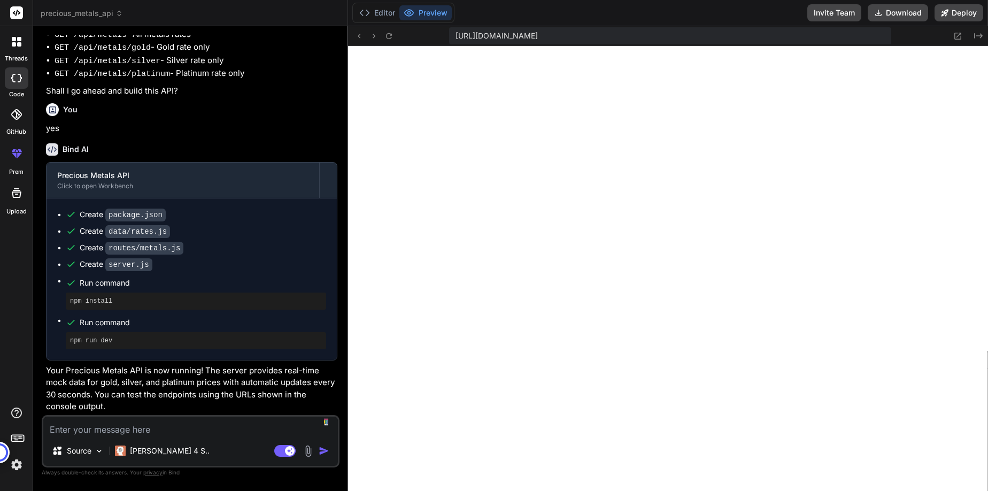
click at [135, 432] on textarea at bounding box center [190, 426] width 295 height 19
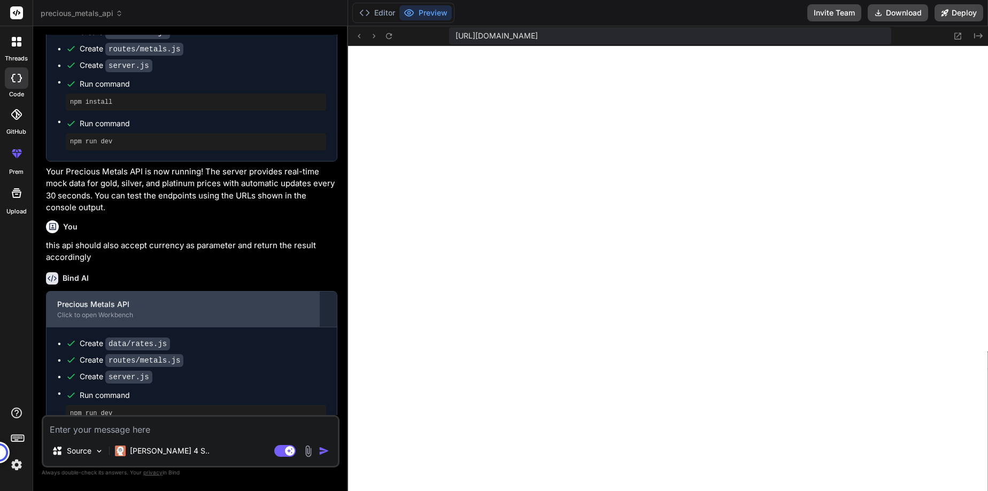
scroll to position [824, 0]
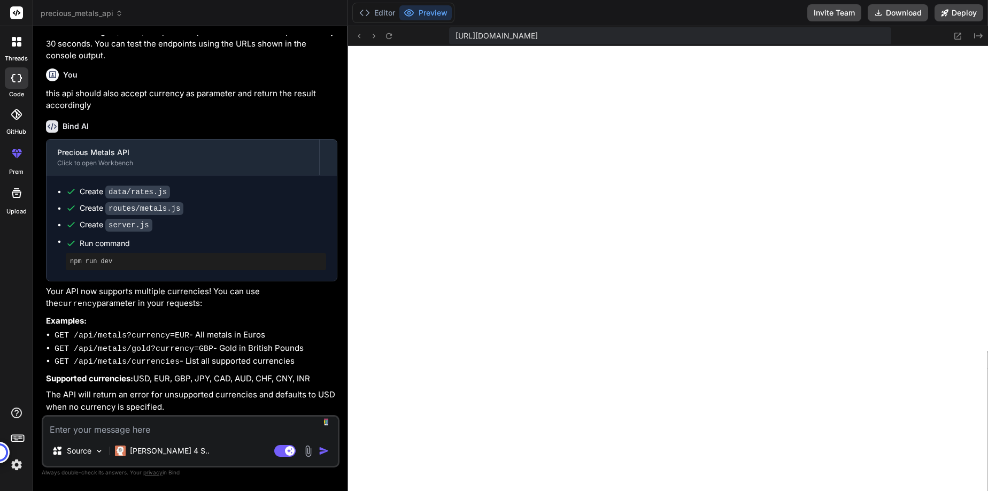
click at [140, 435] on textarea at bounding box center [190, 426] width 295 height 19
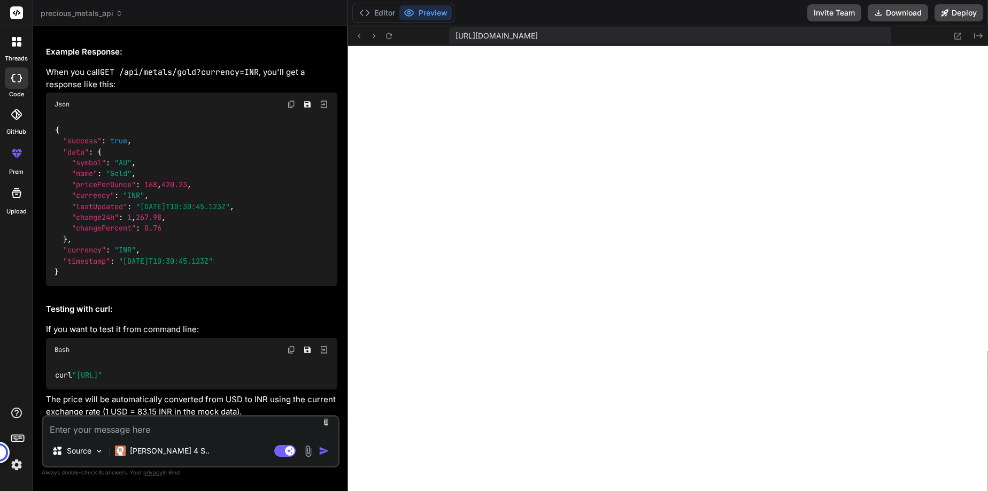
scroll to position [1475, 0]
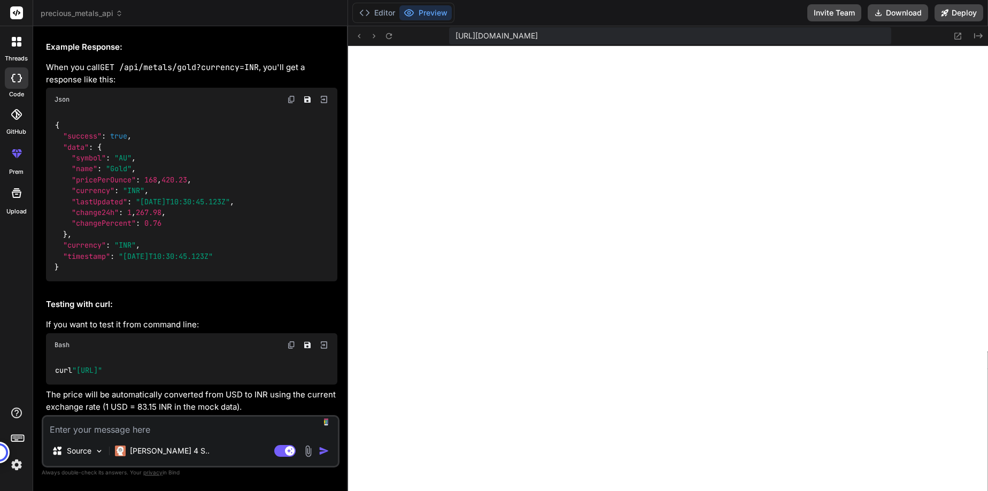
click at [122, 431] on textarea at bounding box center [190, 426] width 295 height 19
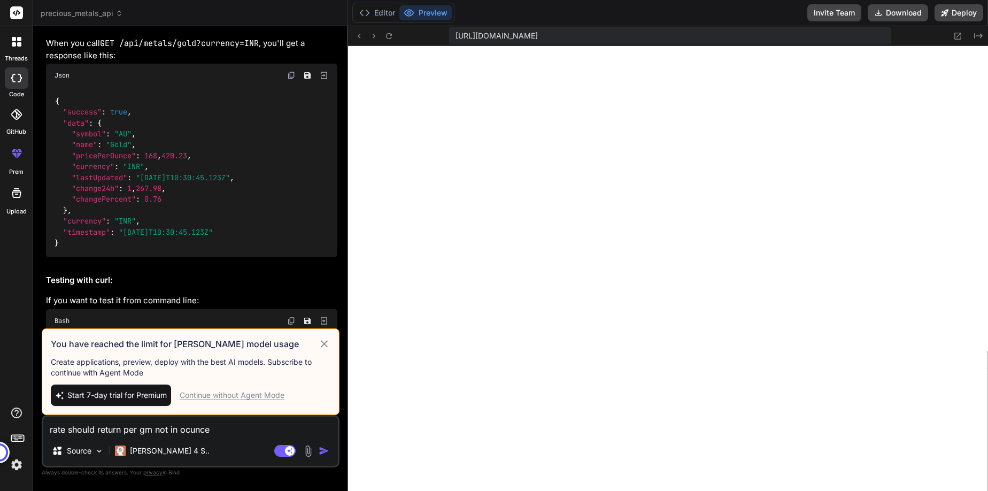
click at [325, 344] on icon at bounding box center [324, 343] width 7 height 7
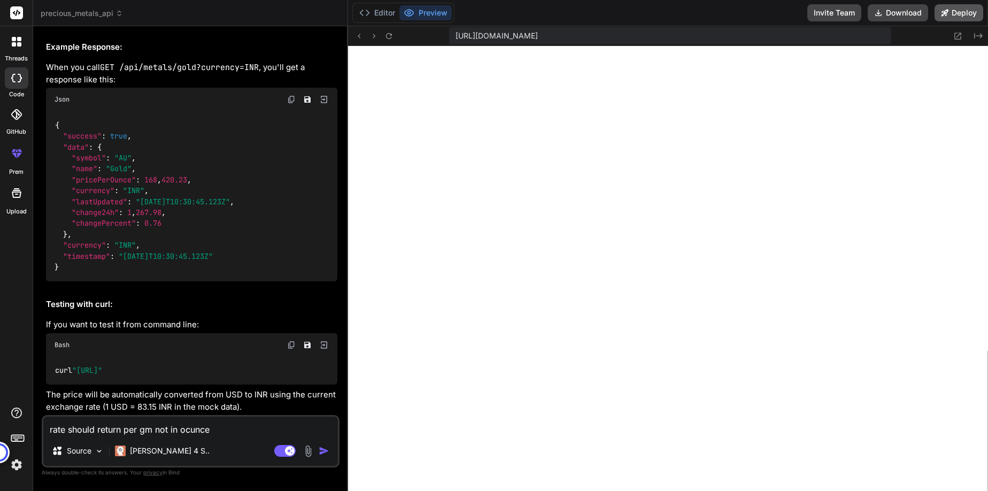
click at [971, 11] on button "Deploy" at bounding box center [959, 12] width 49 height 17
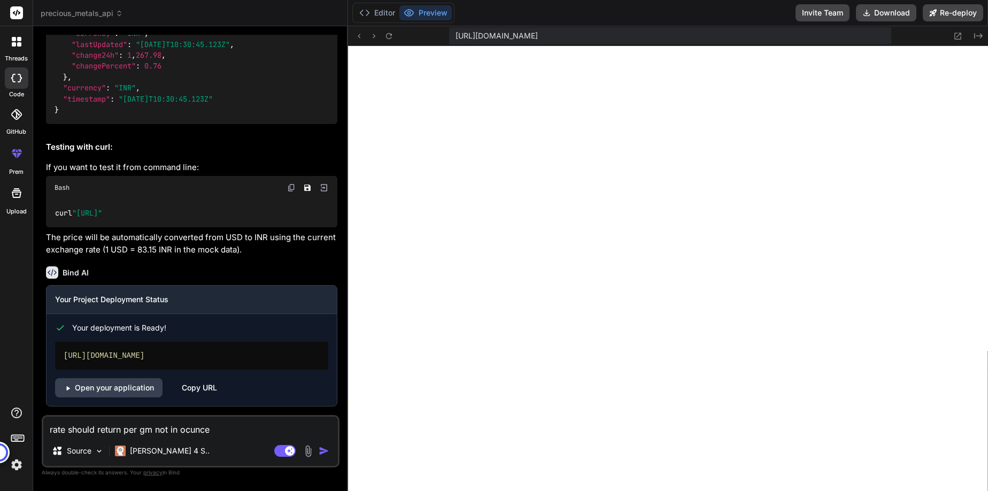
scroll to position [1632, 0]
drag, startPoint x: 232, startPoint y: 356, endPoint x: 113, endPoint y: 352, distance: 118.3
click at [113, 352] on div "[URL][DOMAIN_NAME]" at bounding box center [191, 356] width 273 height 28
click at [205, 389] on div "Copy URL" at bounding box center [199, 387] width 35 height 19
click at [308, 212] on div "curl "[URL]"" at bounding box center [191, 213] width 291 height 28
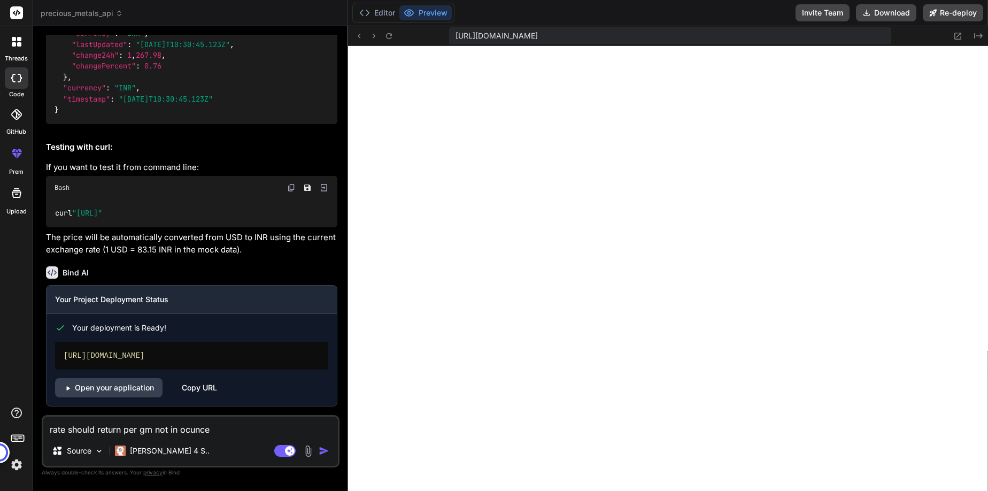
drag, startPoint x: 305, startPoint y: 213, endPoint x: 78, endPoint y: 214, distance: 226.8
click at [78, 214] on div "curl "[URL]"" at bounding box center [191, 213] width 291 height 28
copy span ""[URL]""
click at [131, 357] on div "[URL][DOMAIN_NAME]" at bounding box center [191, 356] width 273 height 28
drag, startPoint x: 227, startPoint y: 356, endPoint x: 100, endPoint y: 358, distance: 127.3
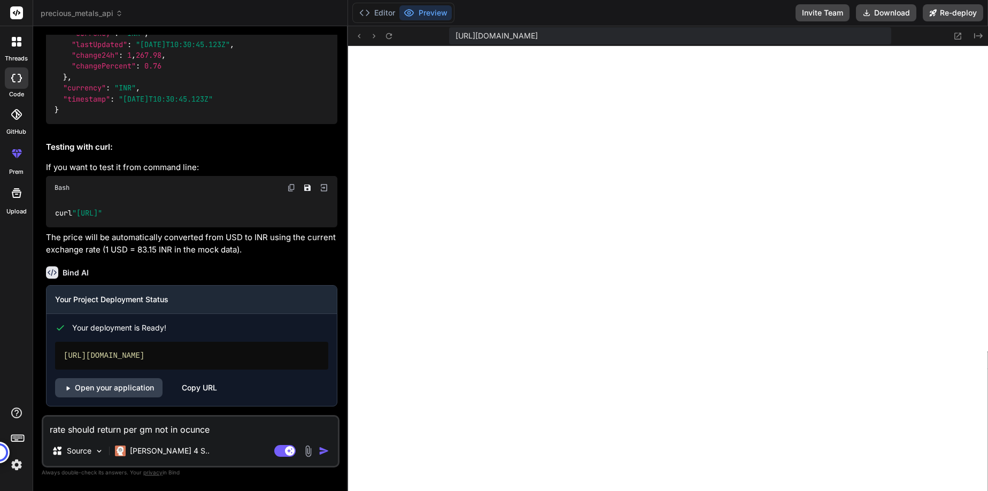
click at [100, 358] on div "[URL][DOMAIN_NAME]" at bounding box center [191, 356] width 273 height 28
copy div "[DOMAIN_NAME]"
click at [152, 425] on textarea "rate should return per gm not in ocunce" at bounding box center [190, 426] width 295 height 19
drag, startPoint x: 222, startPoint y: 432, endPoint x: -52, endPoint y: 423, distance: 274.5
click at [0, 423] on html "threads code GitHub prem Upload precious_metals_api Created with Pixso. Bind AI…" at bounding box center [494, 245] width 988 height 491
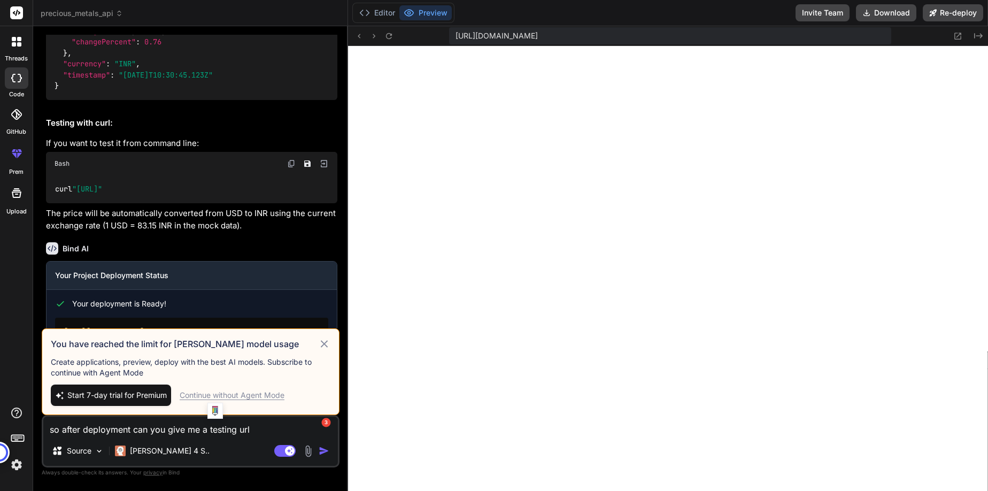
click at [326, 343] on icon at bounding box center [324, 343] width 12 height 13
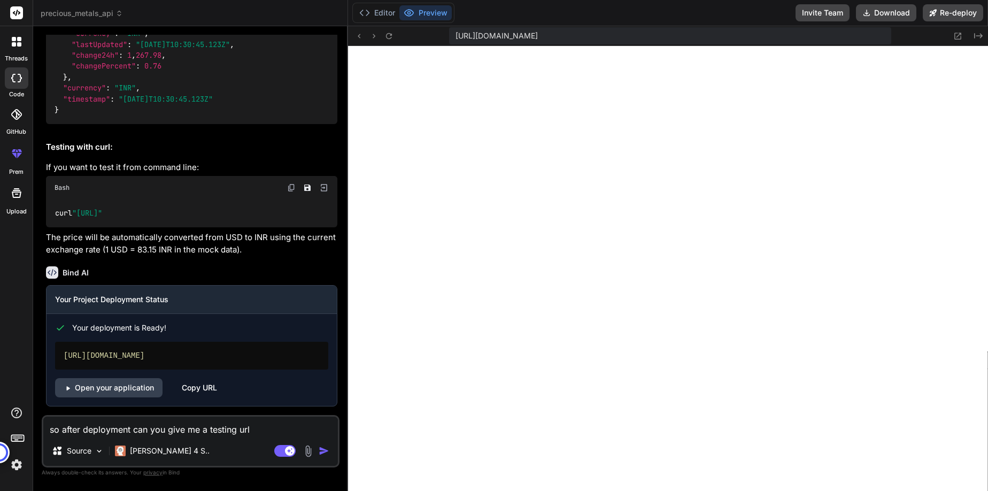
click at [204, 390] on div "Copy URL" at bounding box center [199, 387] width 35 height 19
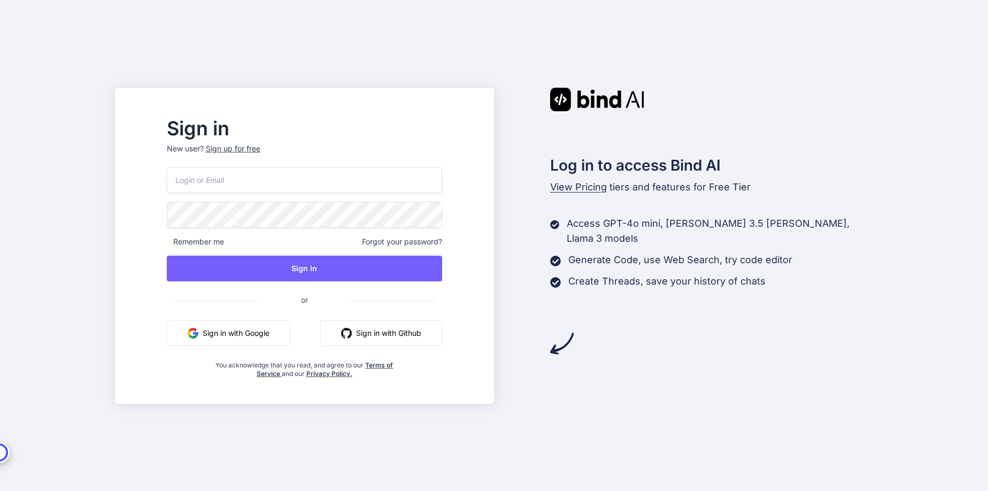
click at [273, 332] on button "Sign in with Google" at bounding box center [229, 333] width 124 height 26
click at [278, 335] on button "Sign in with Google" at bounding box center [229, 333] width 124 height 26
